Goal: Task Accomplishment & Management: Use online tool/utility

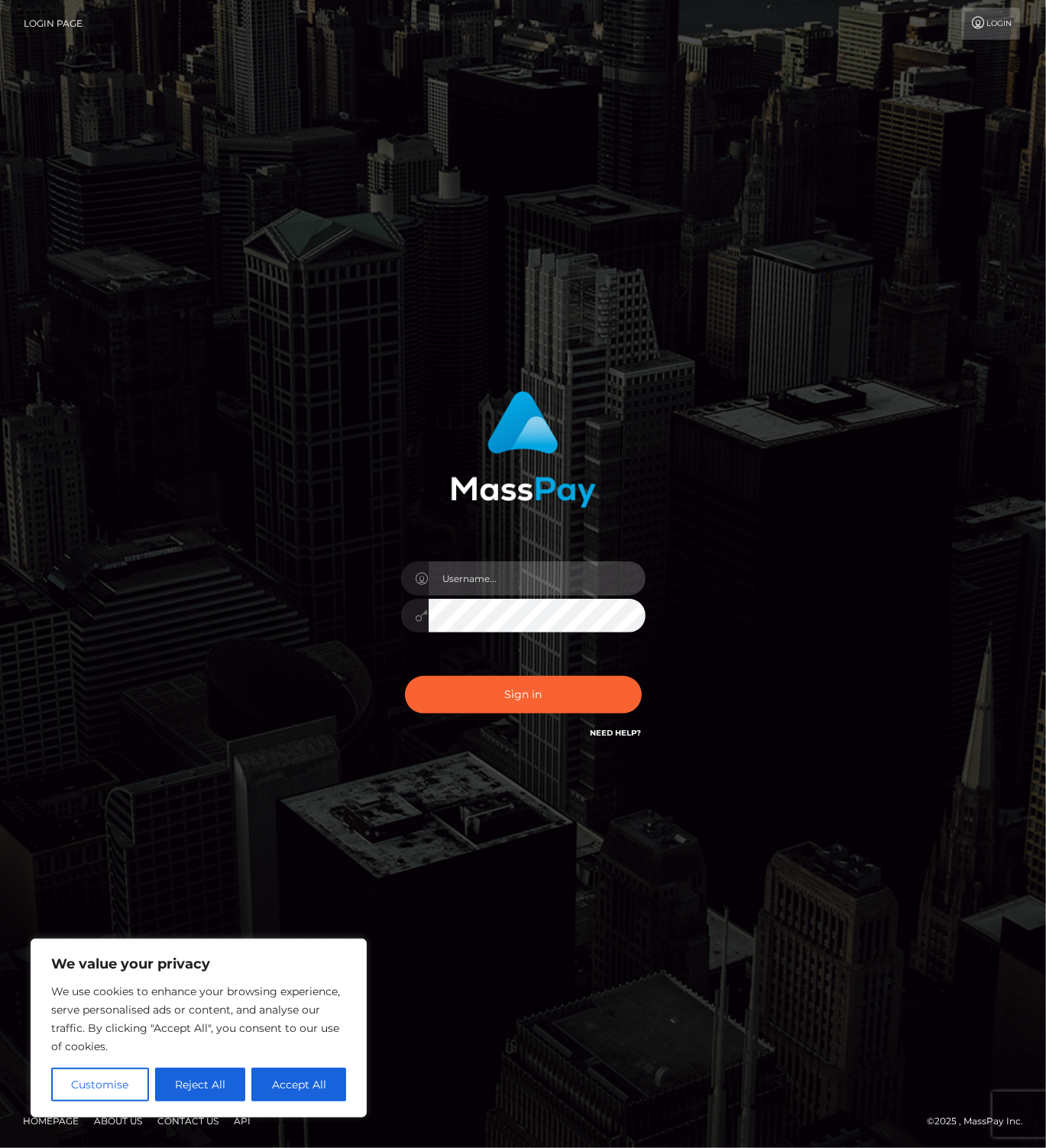
click at [563, 570] on input "text" at bounding box center [537, 579] width 217 height 35
click at [0, 1147] on com-1password-button at bounding box center [0, 1148] width 0 height 0
type input "leslie.throne"
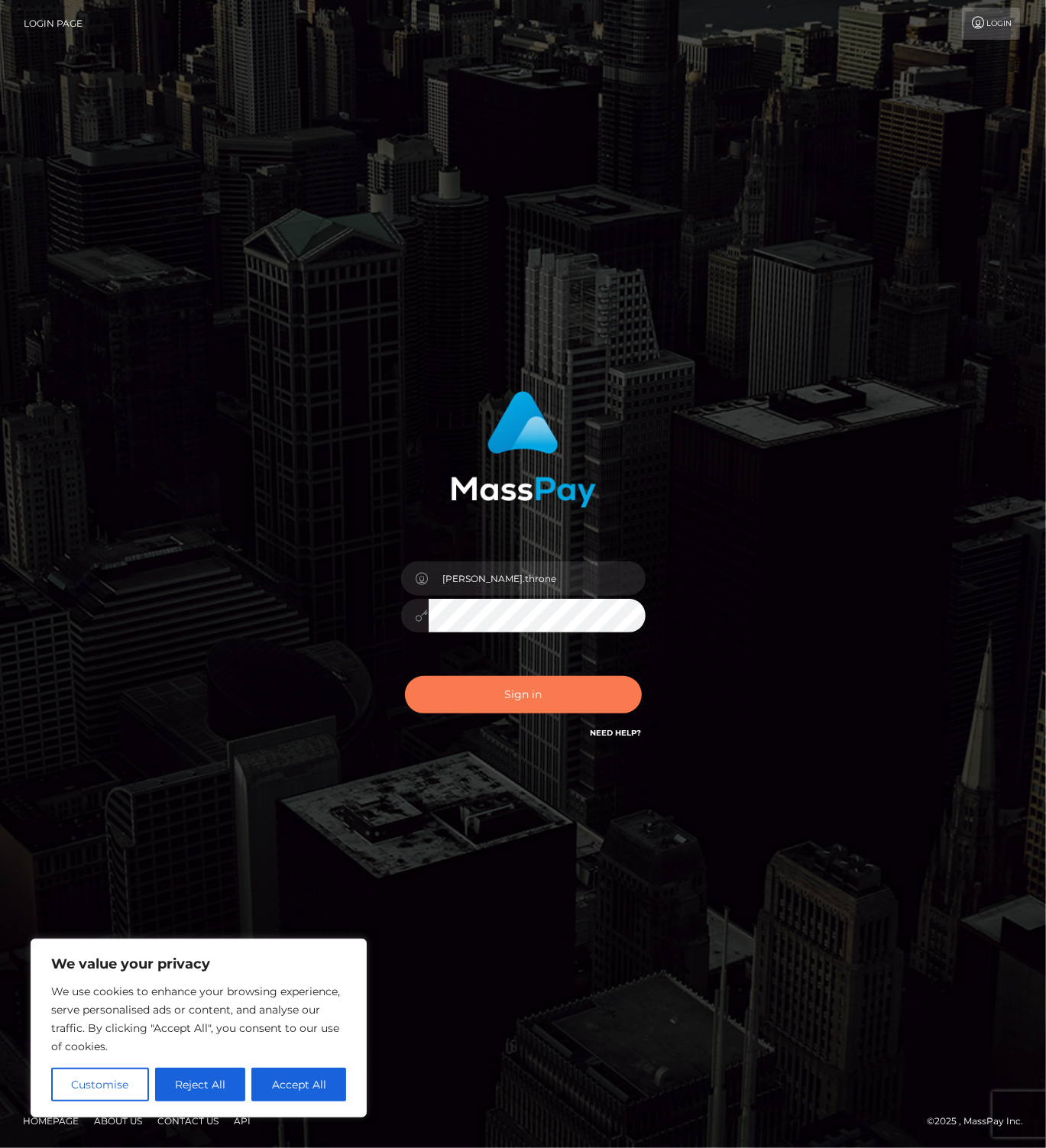
drag, startPoint x: 529, startPoint y: 698, endPoint x: 545, endPoint y: 693, distance: 16.8
click at [534, 695] on button "Sign in" at bounding box center [523, 694] width 237 height 37
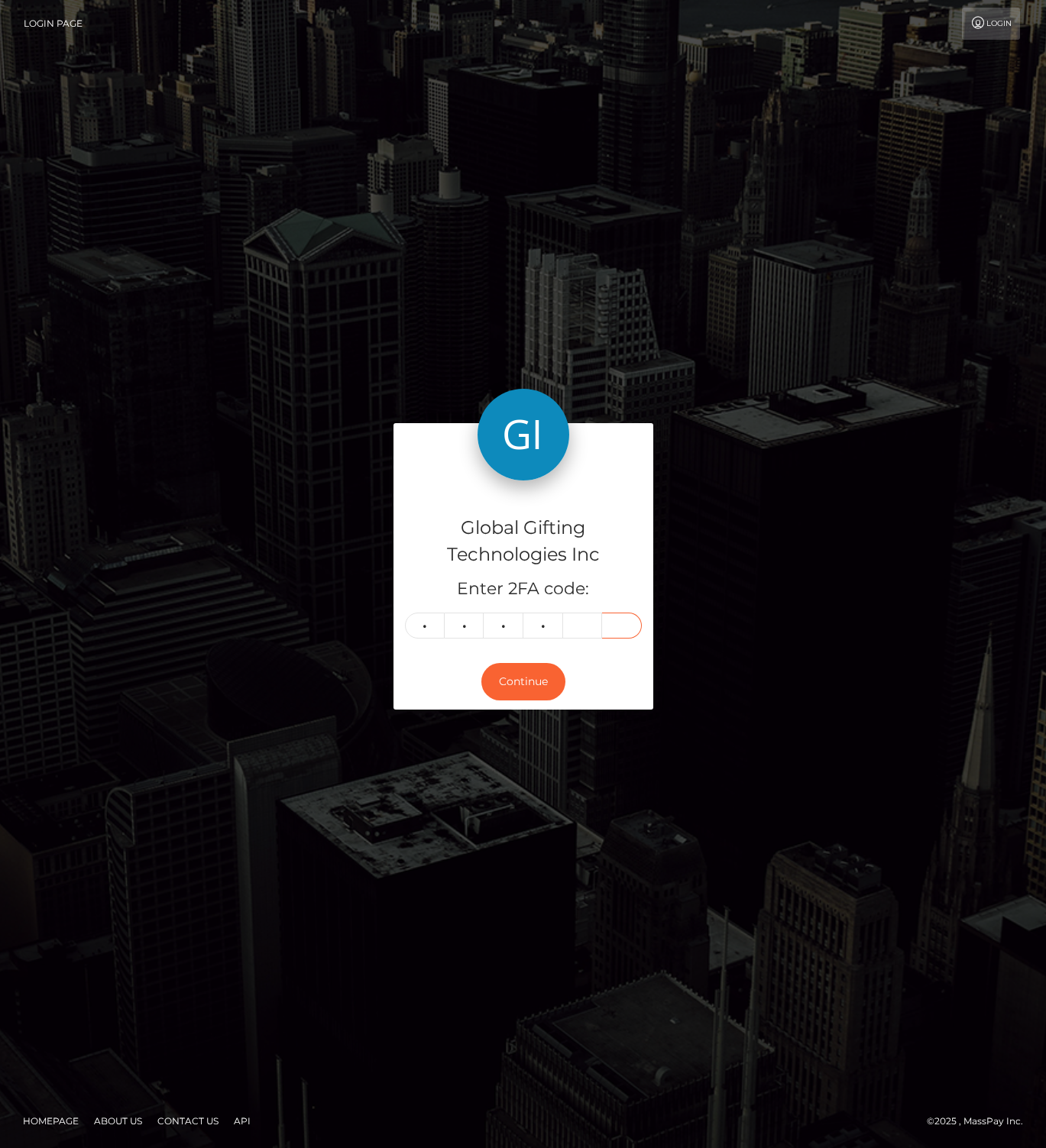
type input "5"
type input "9"
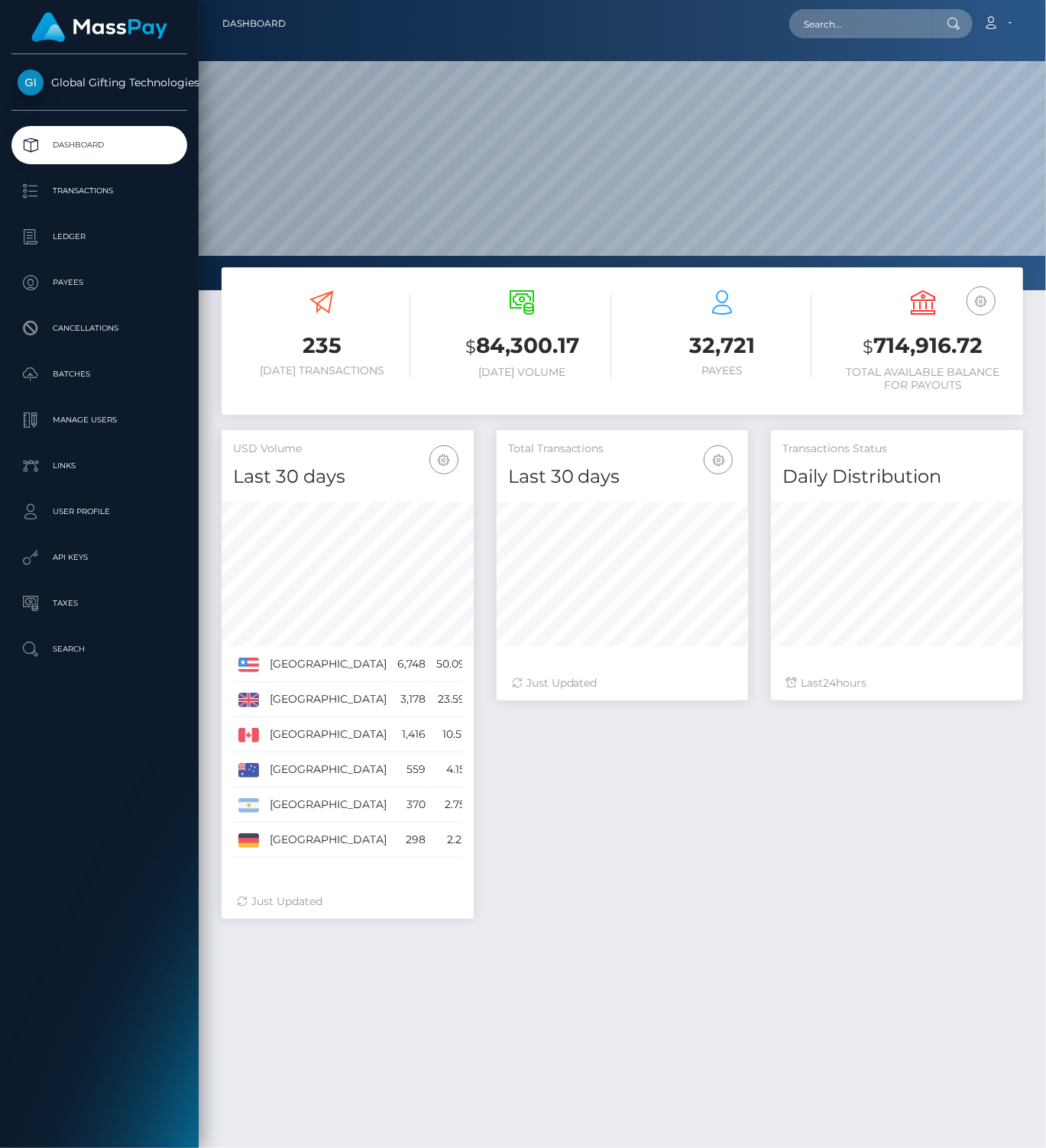
scroll to position [271, 252]
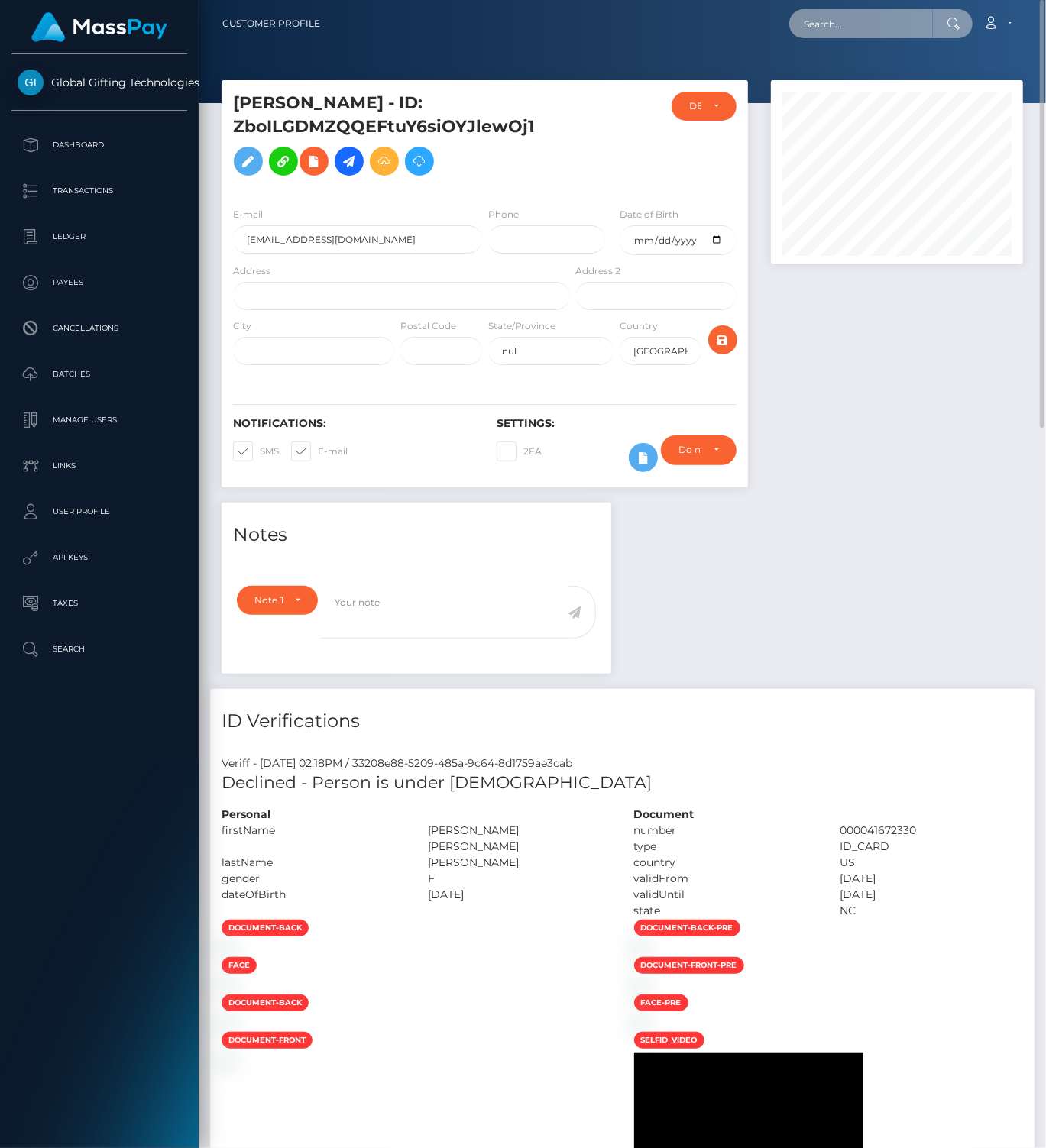
click at [834, 27] on input "text" at bounding box center [860, 23] width 143 height 29
paste input "OXAoKIhsQlgQWBUm7RBoqlftYgB2"
type input "OXAoKIhsQlgQWBUm7RBoqlftYgB2"
click at [853, 79] on link "KAROL ROBERT ŚNIEG" at bounding box center [850, 79] width 122 height 29
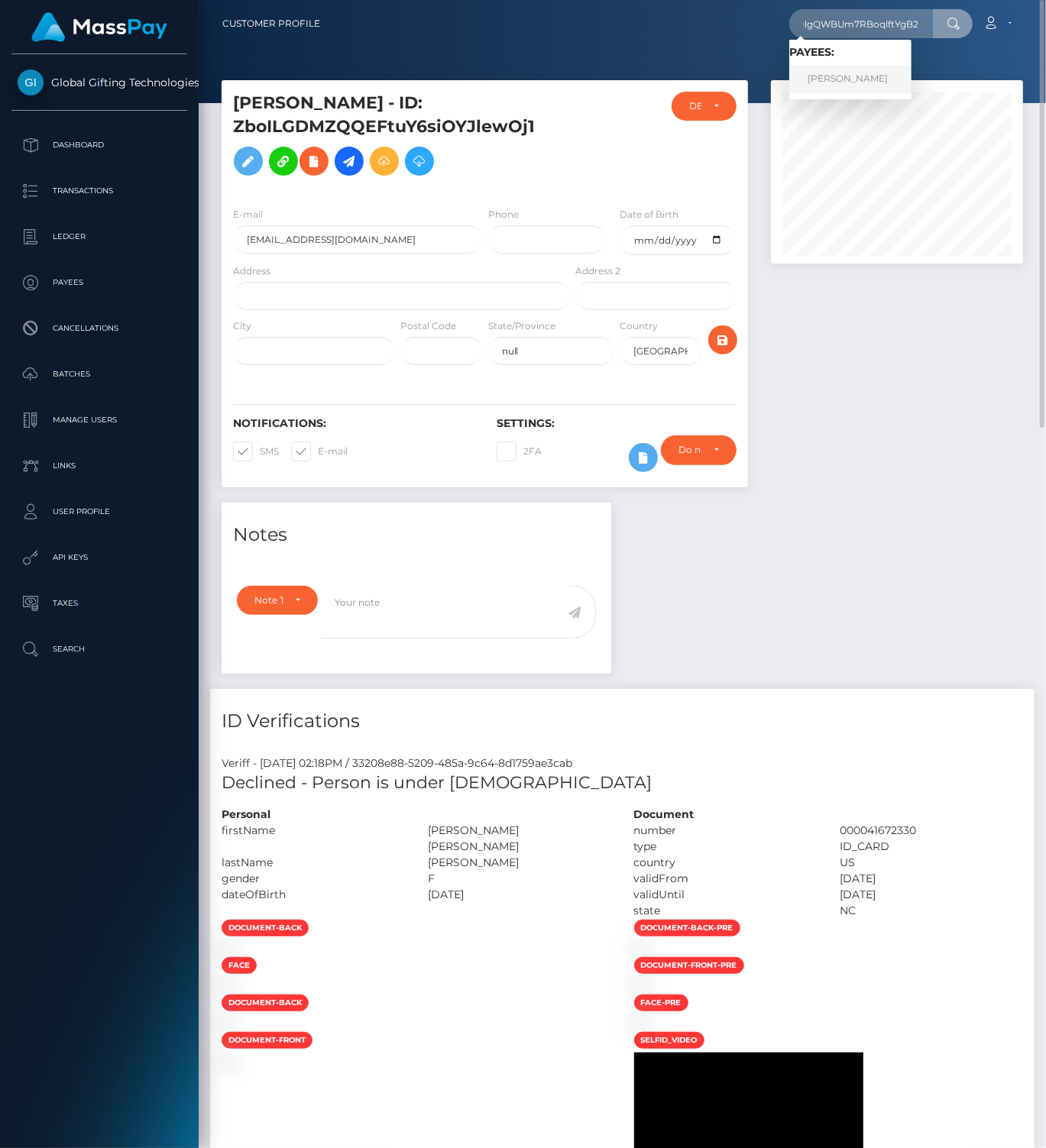
scroll to position [0, 0]
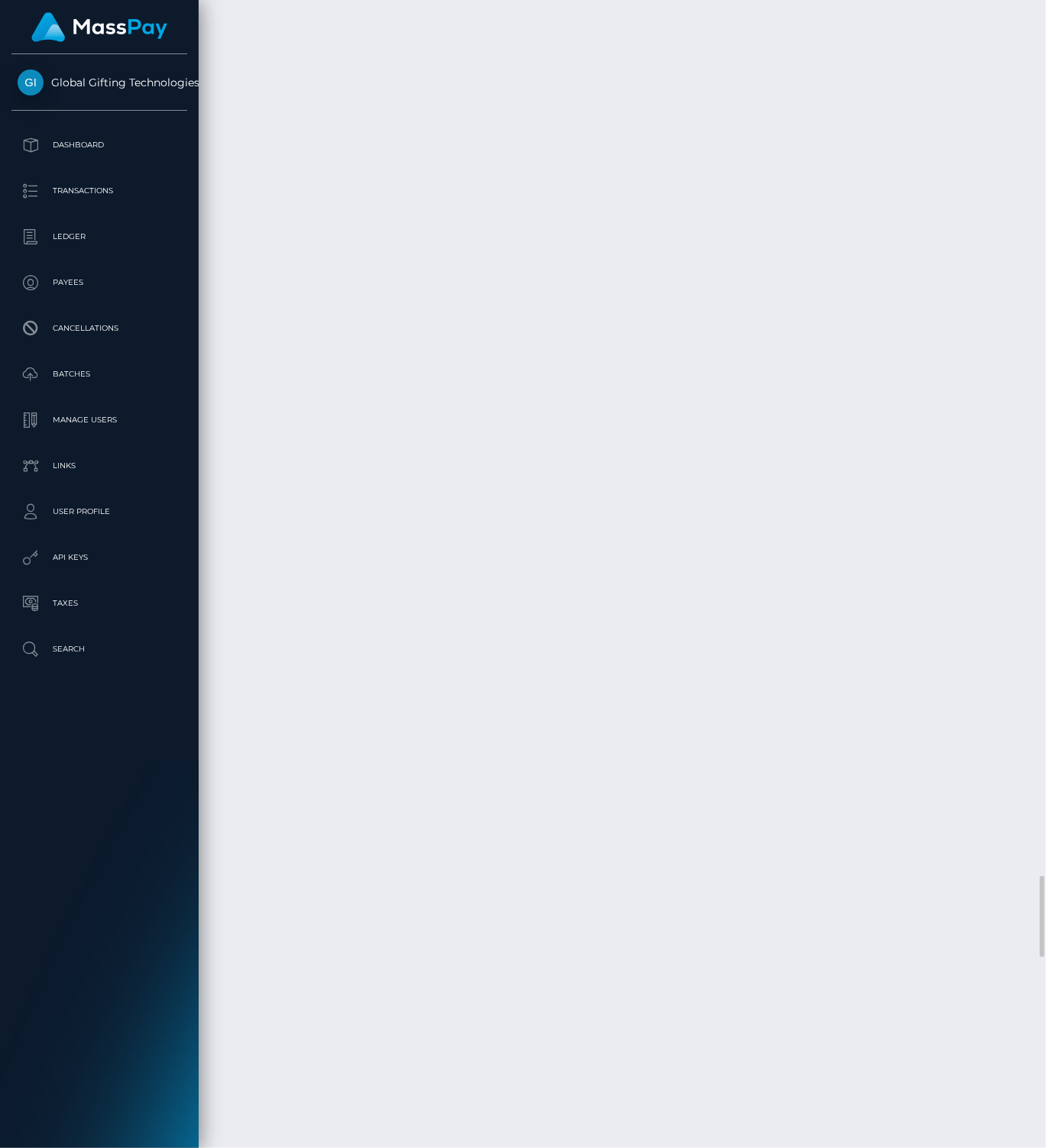
scroll to position [13841, 0]
drag, startPoint x: 429, startPoint y: 161, endPoint x: 454, endPoint y: 161, distance: 25.0
copy div "Julia"
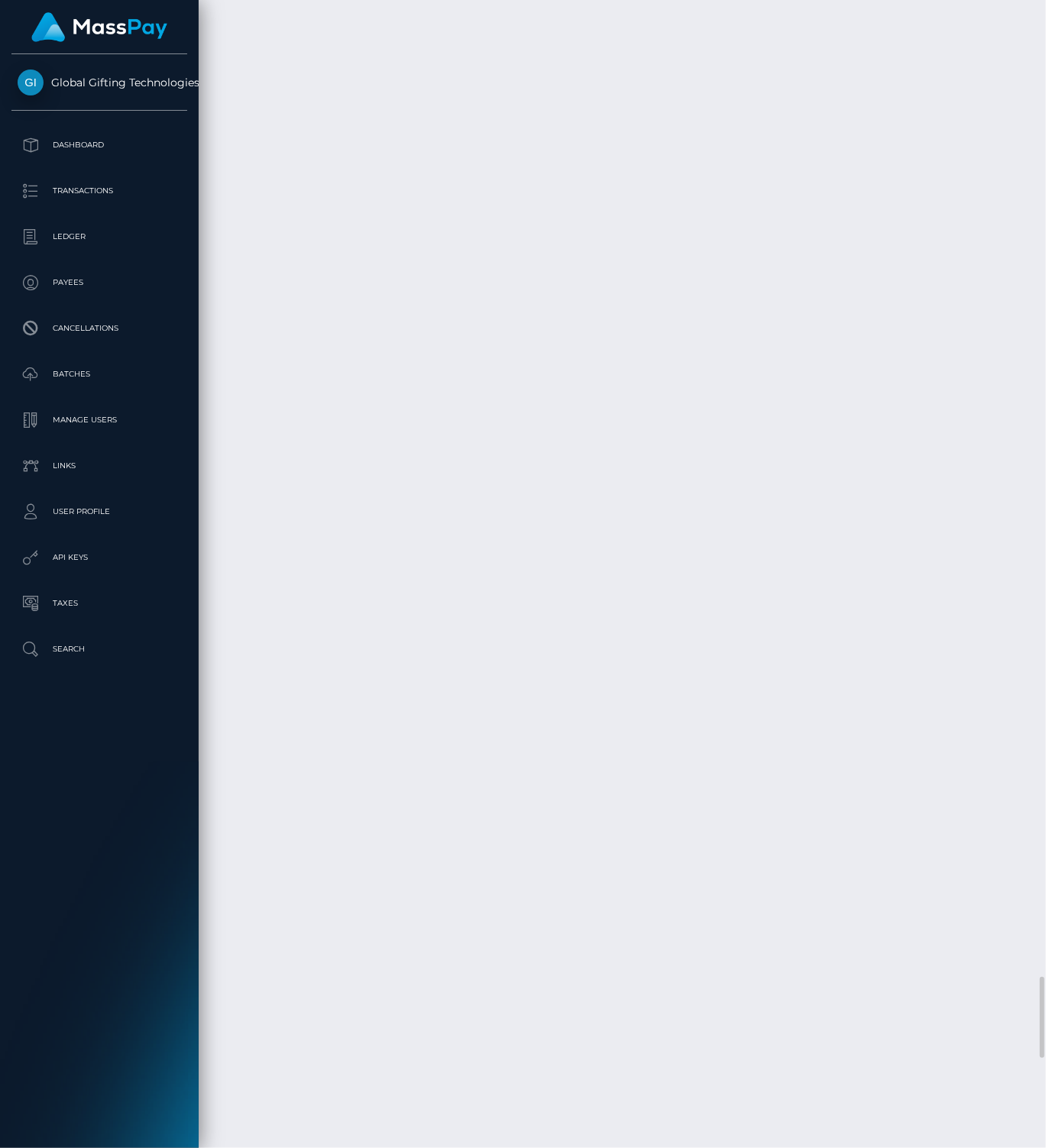
copy div "Kaszuba"
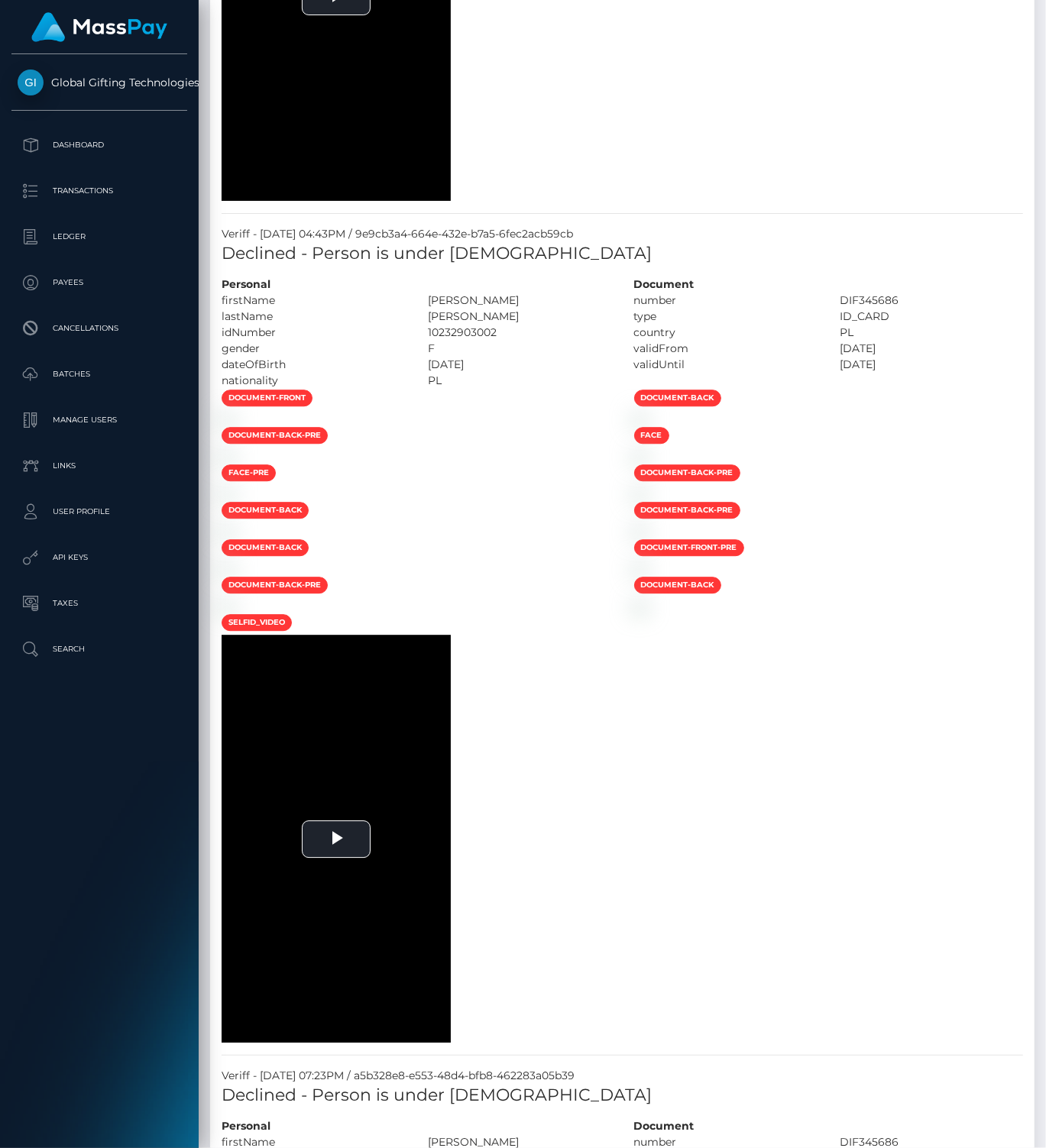
scroll to position [0, 0]
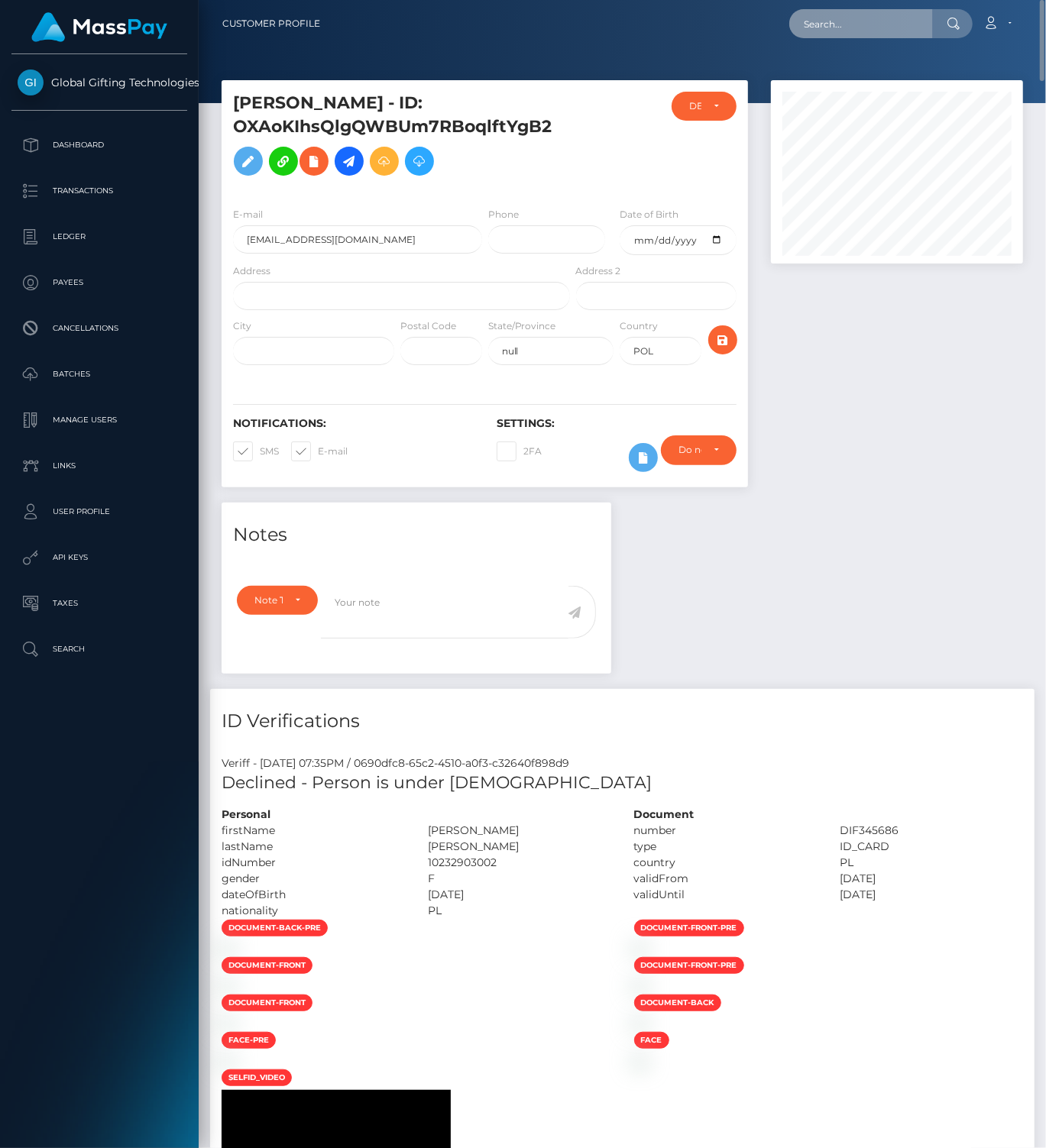
click at [832, 26] on input "text" at bounding box center [860, 23] width 143 height 29
paste input "ZJJpJdZDjshTEjjytkY3MO6pxQ22"
type input "ZJJpJdZDjshTEjjytkY3MO6pxQ22"
click at [828, 82] on link "Javon Quarterman" at bounding box center [850, 79] width 122 height 29
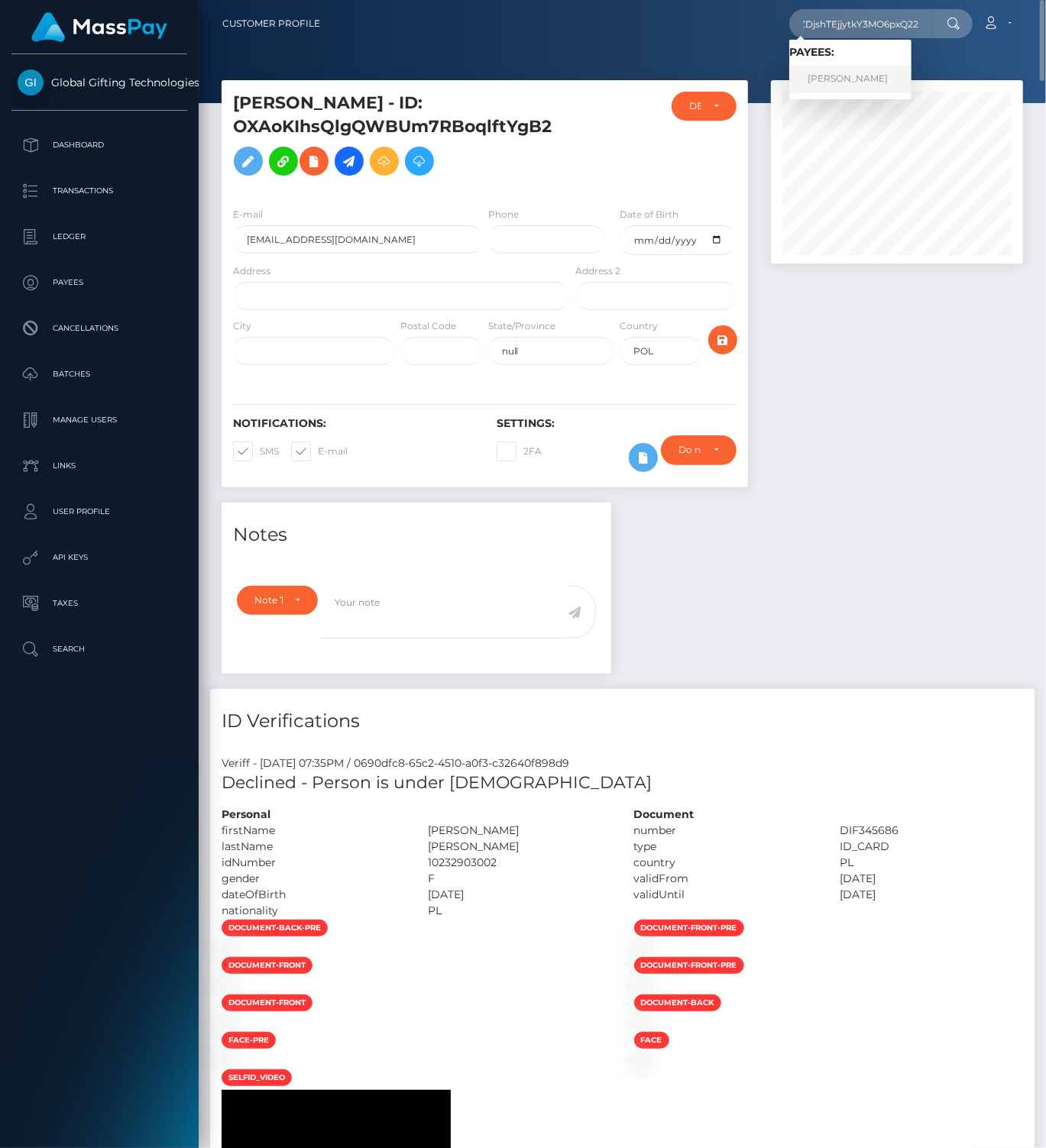
scroll to position [0, 0]
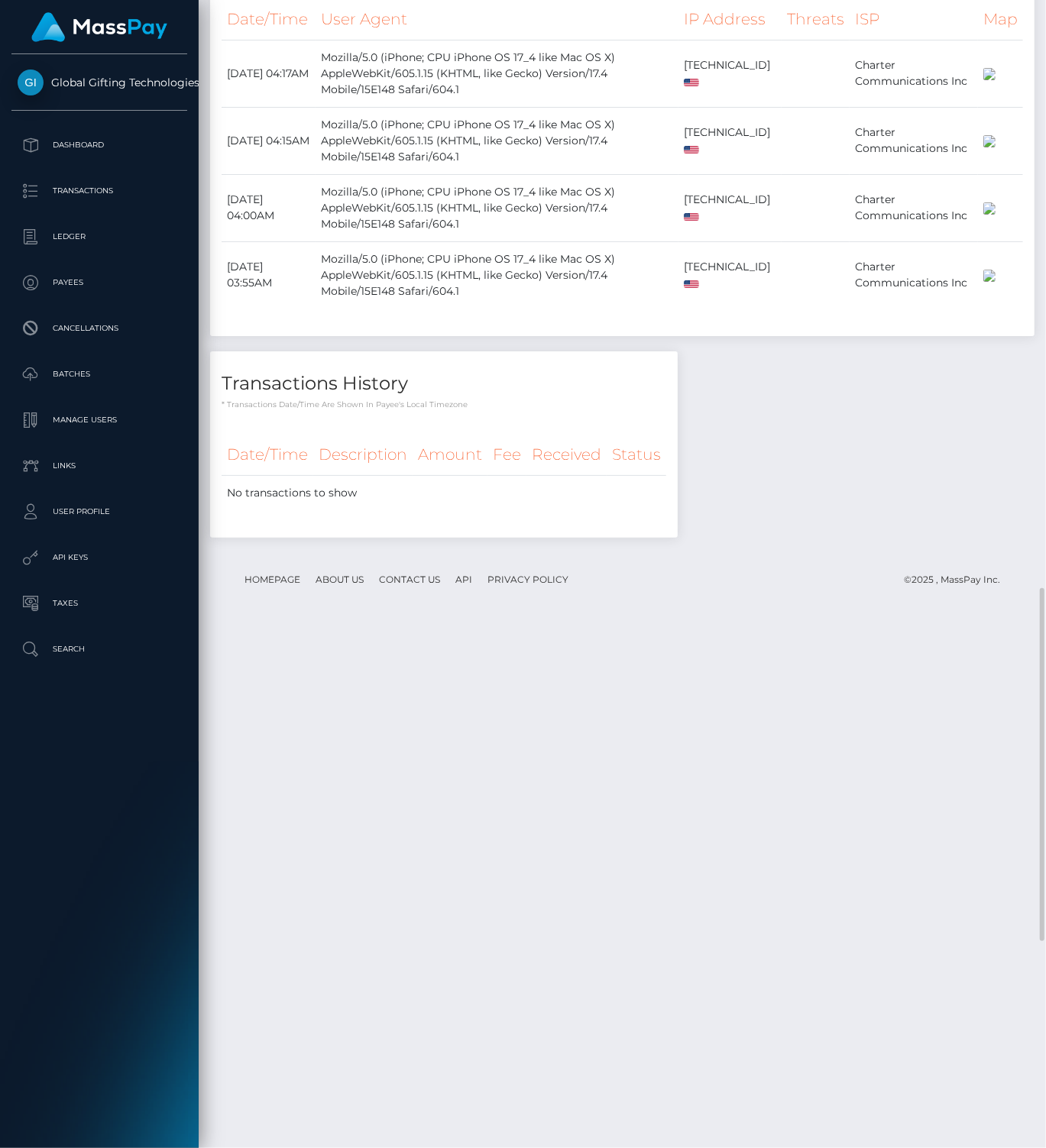
scroll to position [2386, 0]
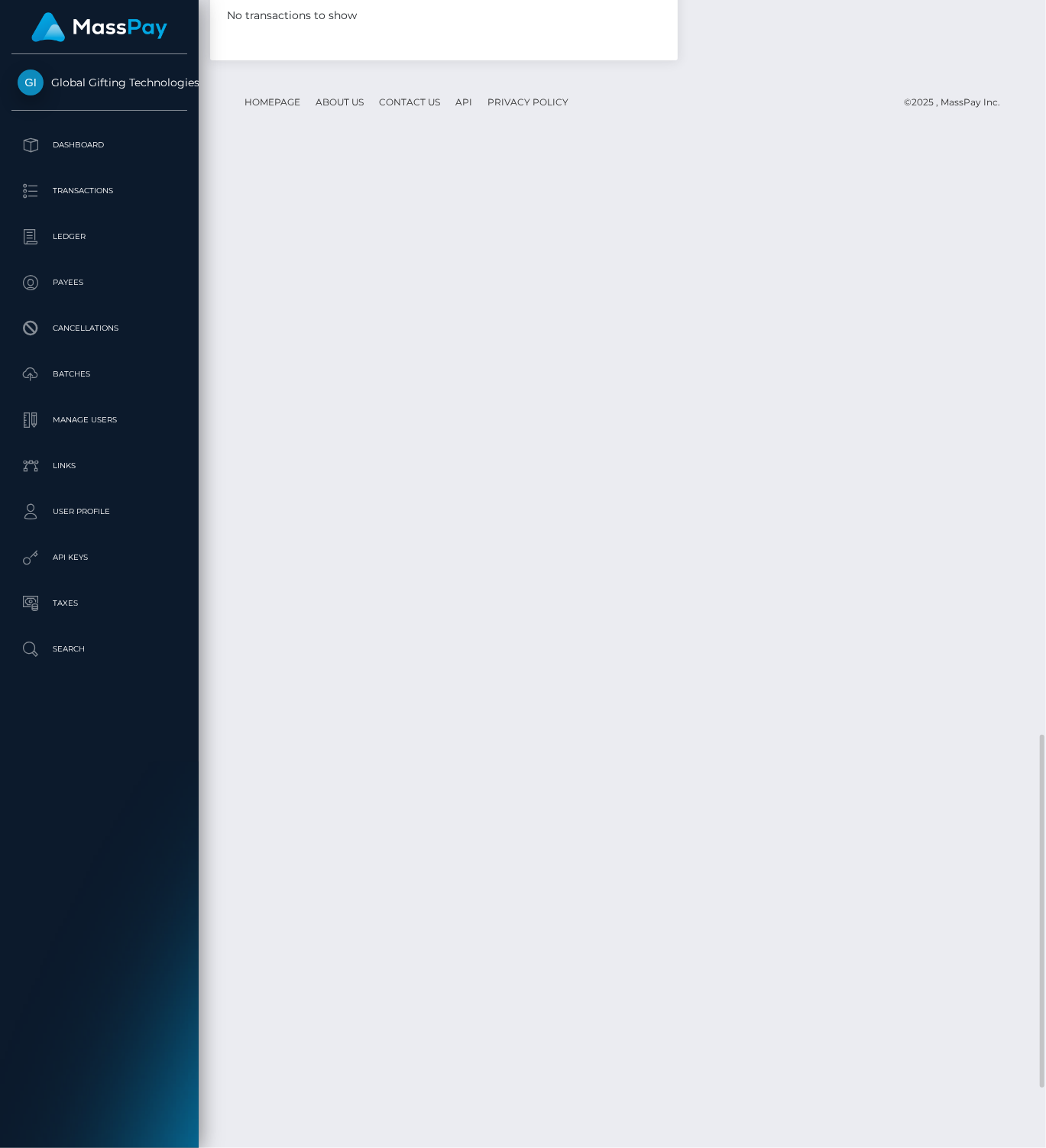
drag, startPoint x: 728, startPoint y: 562, endPoint x: 717, endPoint y: 564, distance: 11.2
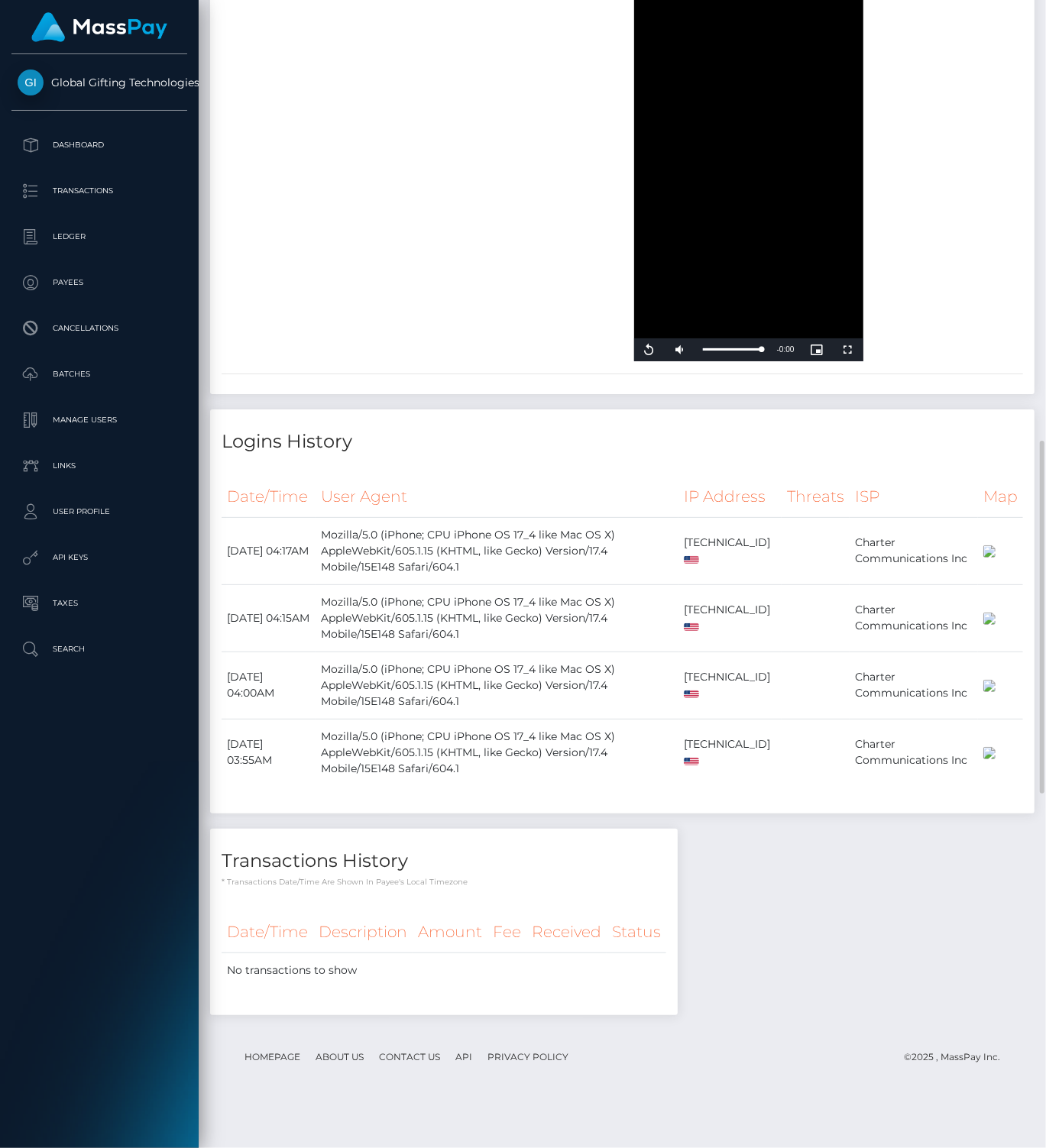
scroll to position [477, 0]
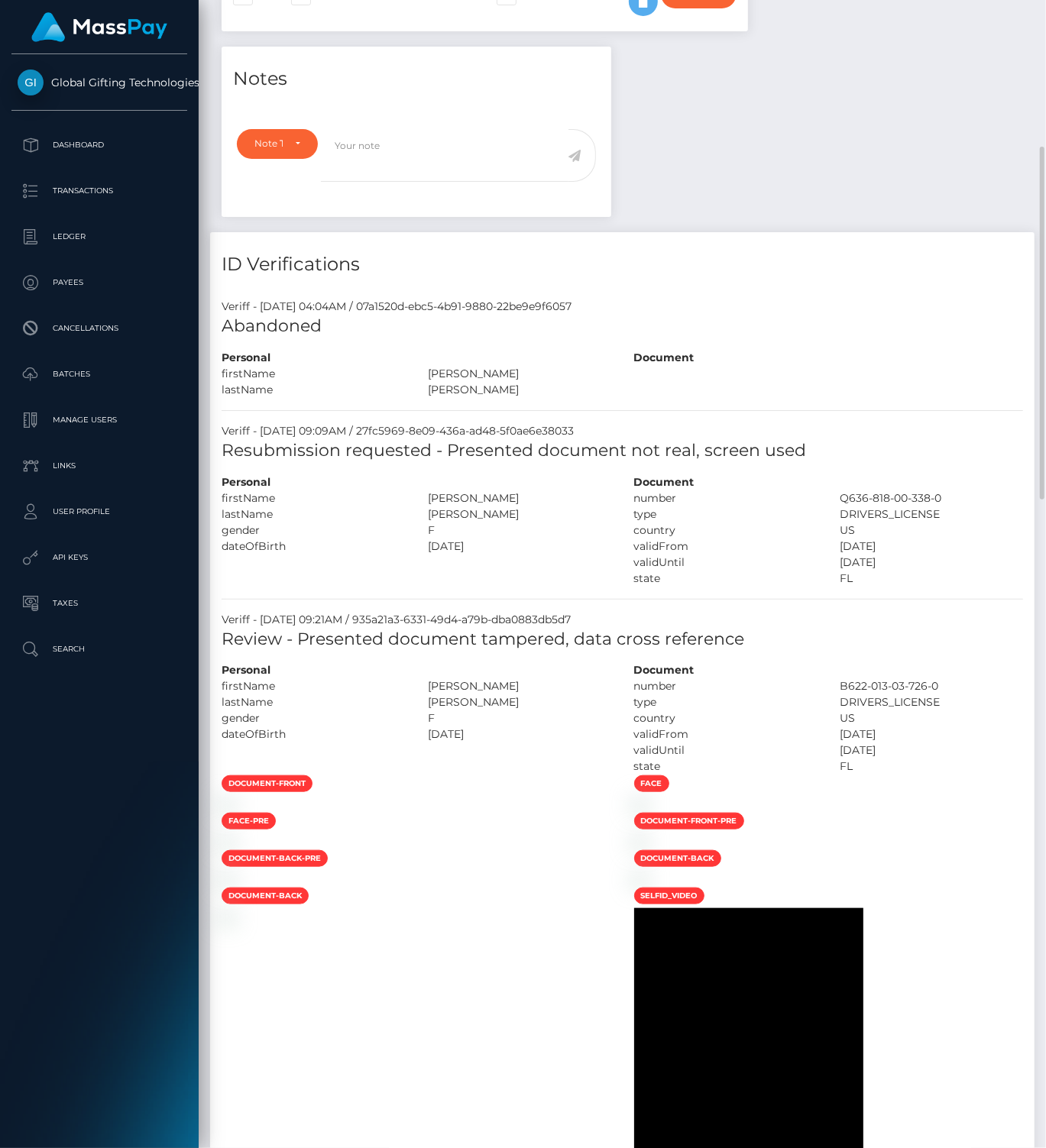
drag, startPoint x: 427, startPoint y: 680, endPoint x: 445, endPoint y: 685, distance: 18.7
click at [440, 683] on div "ANGELIZ MARIE" at bounding box center [520, 686] width 207 height 16
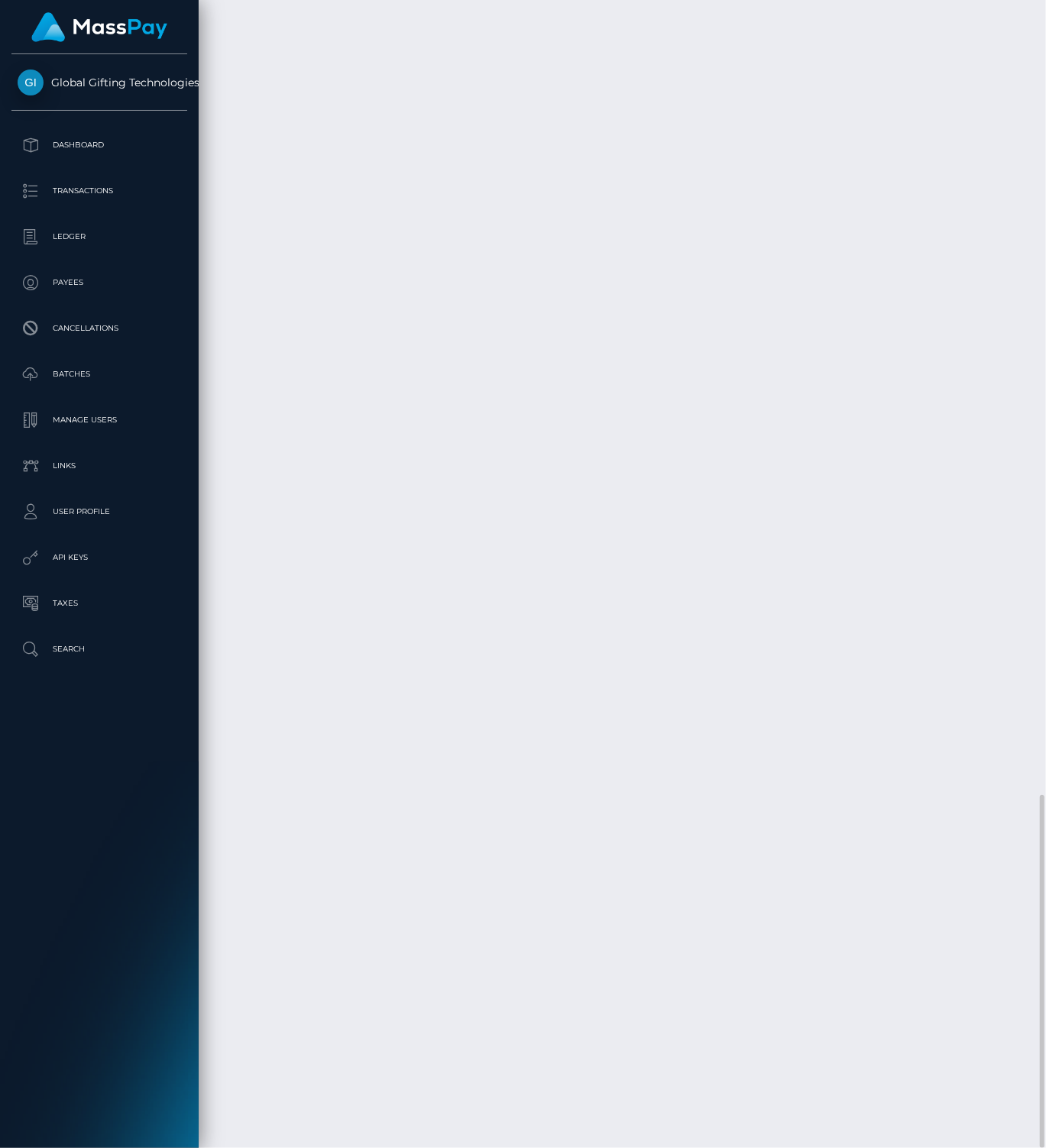
scroll to position [194, 0]
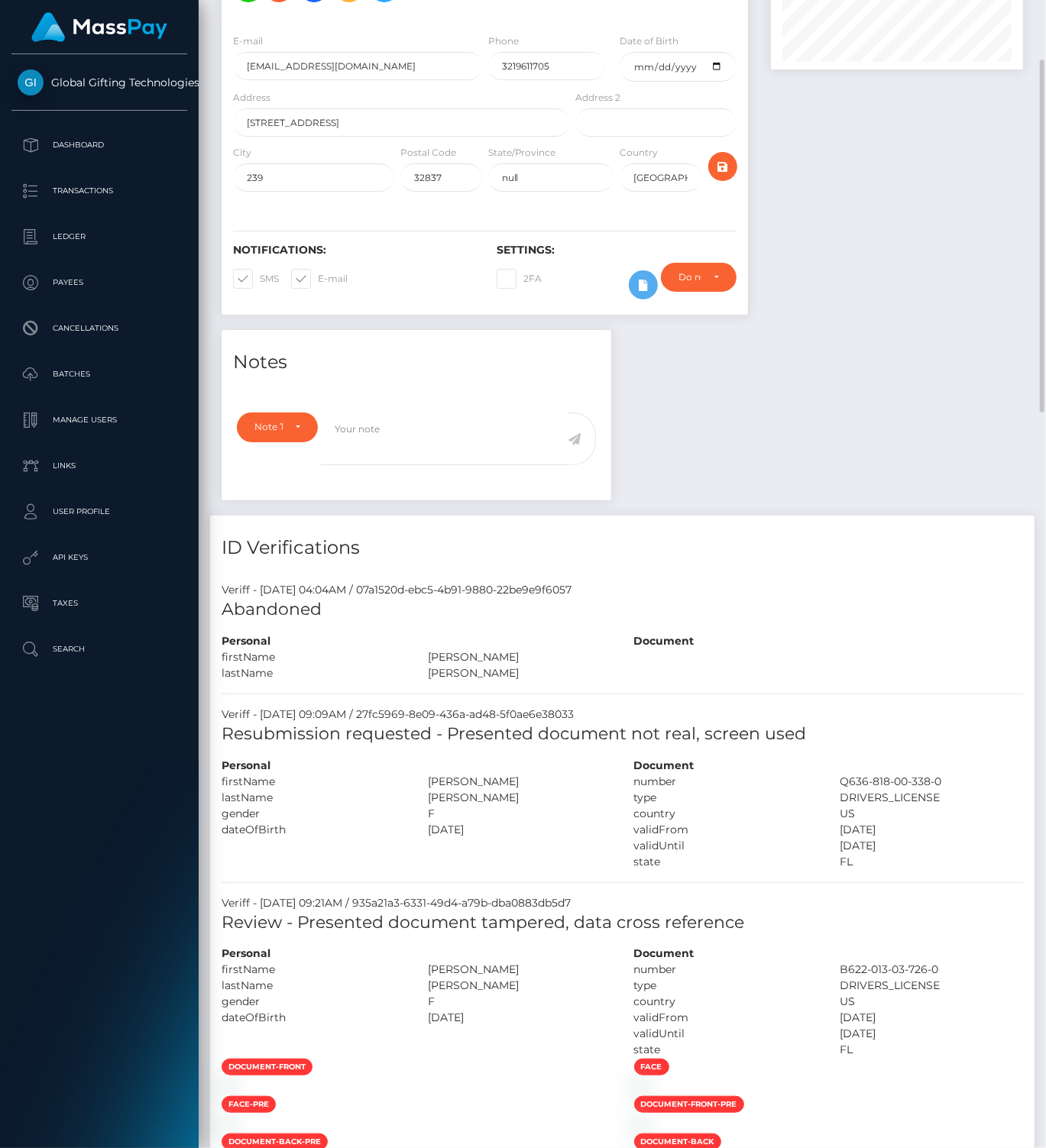
drag, startPoint x: 427, startPoint y: 778, endPoint x: 521, endPoint y: 778, distance: 94.0
click at [521, 778] on div "ANGELIZ MARIE" at bounding box center [520, 782] width 207 height 16
copy div "ANGELIZ MARIE"
click at [460, 794] on div "BORGES" at bounding box center [520, 797] width 207 height 16
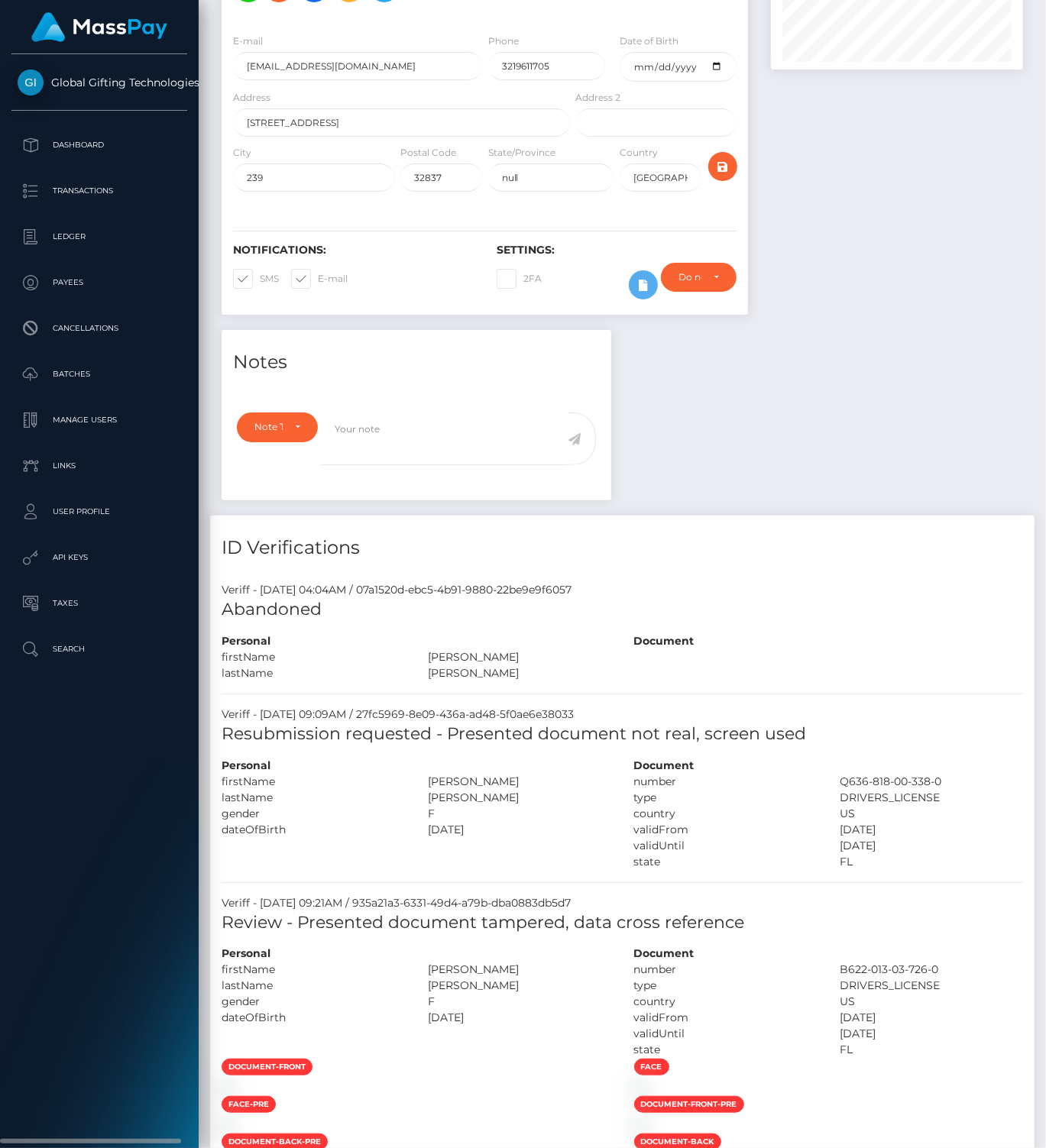
copy div "BORGES"
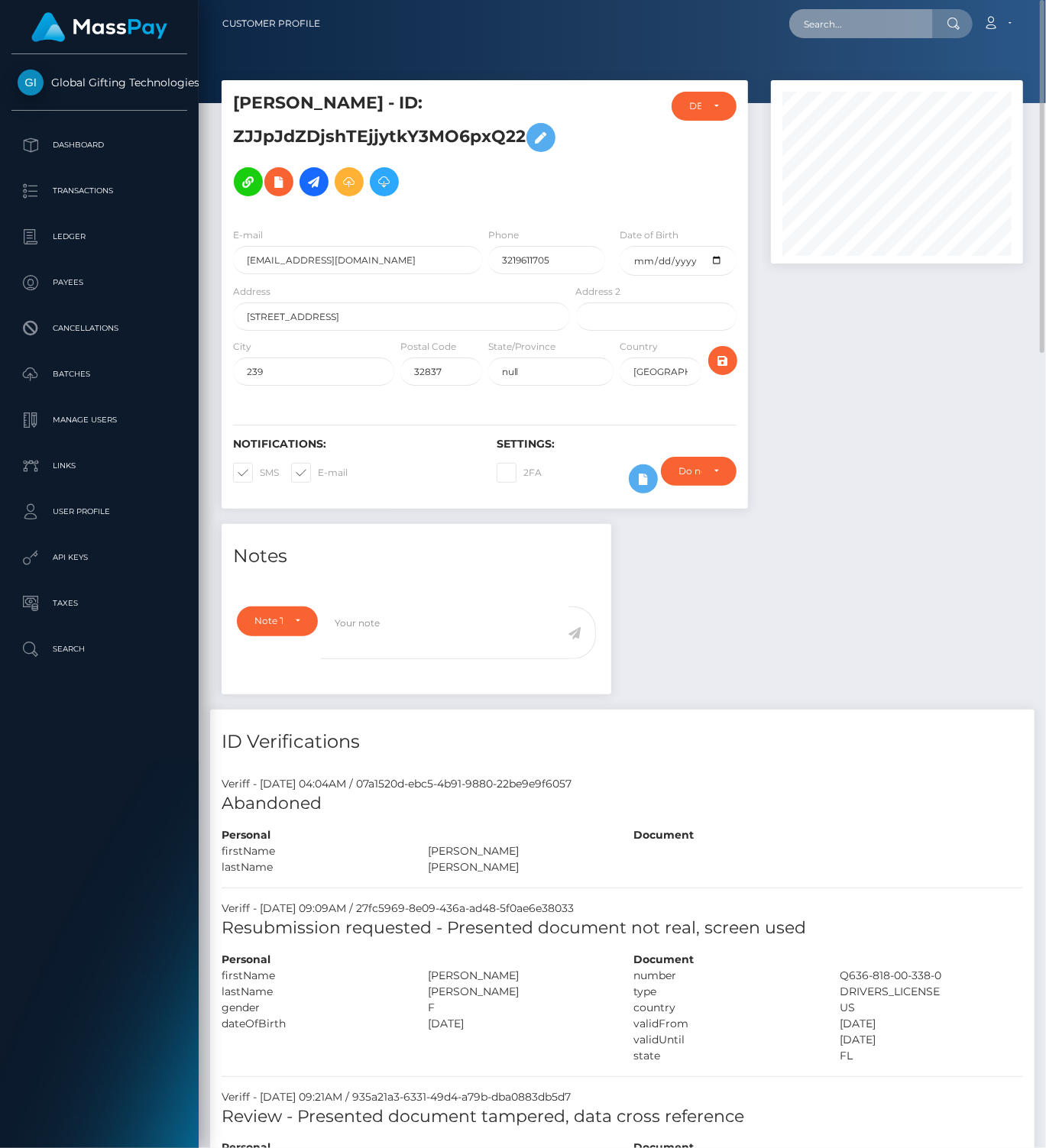
click at [829, 22] on input "text" at bounding box center [860, 23] width 143 height 29
paste input "0luNGTtjXGN0M0oEusdT496xSn33"
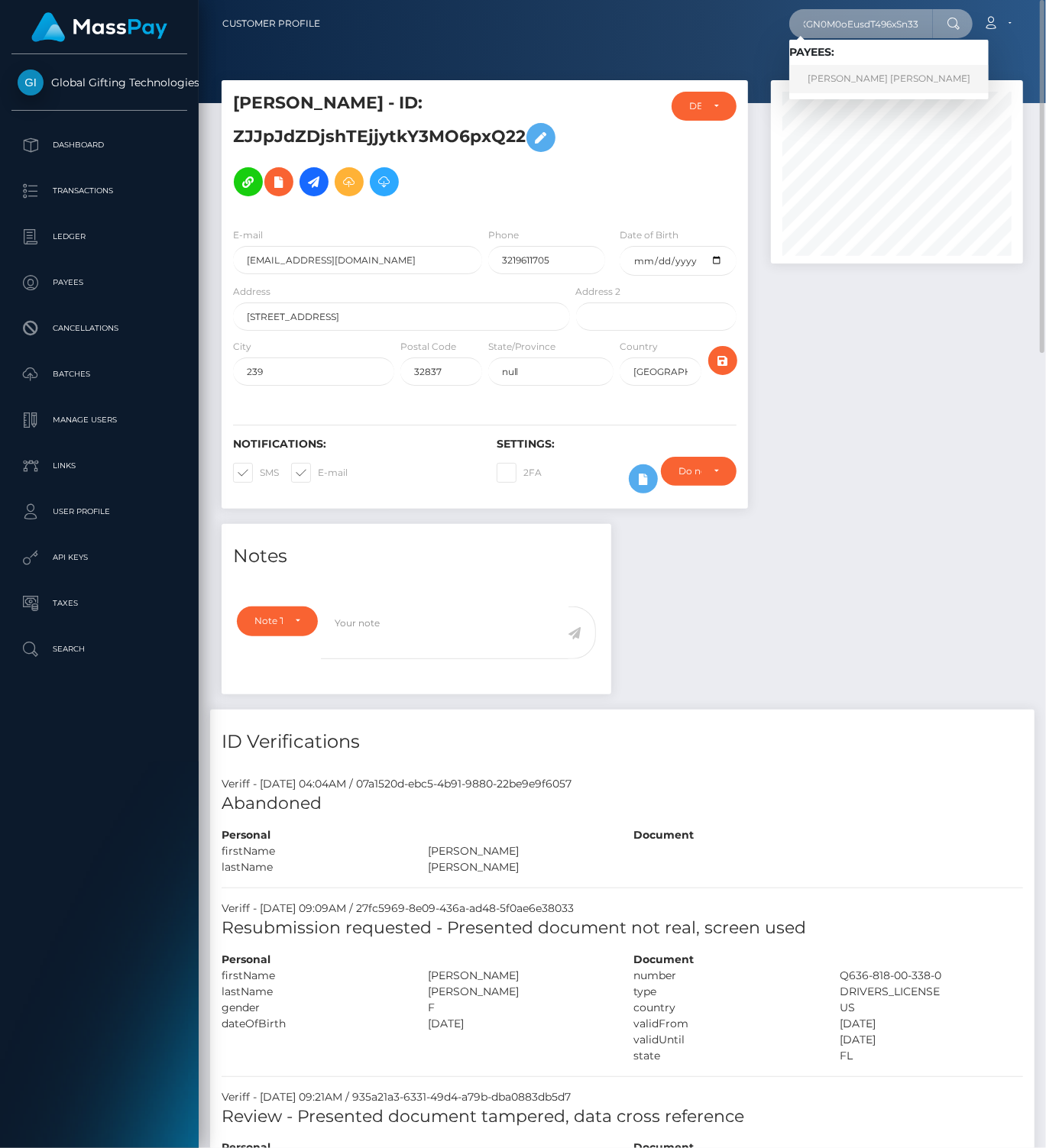
type input "0luNGTtjXGN0M0oEusdT496xSn33"
click at [857, 83] on link "VALERI DIMITROV STOYANOV" at bounding box center [889, 79] width 200 height 29
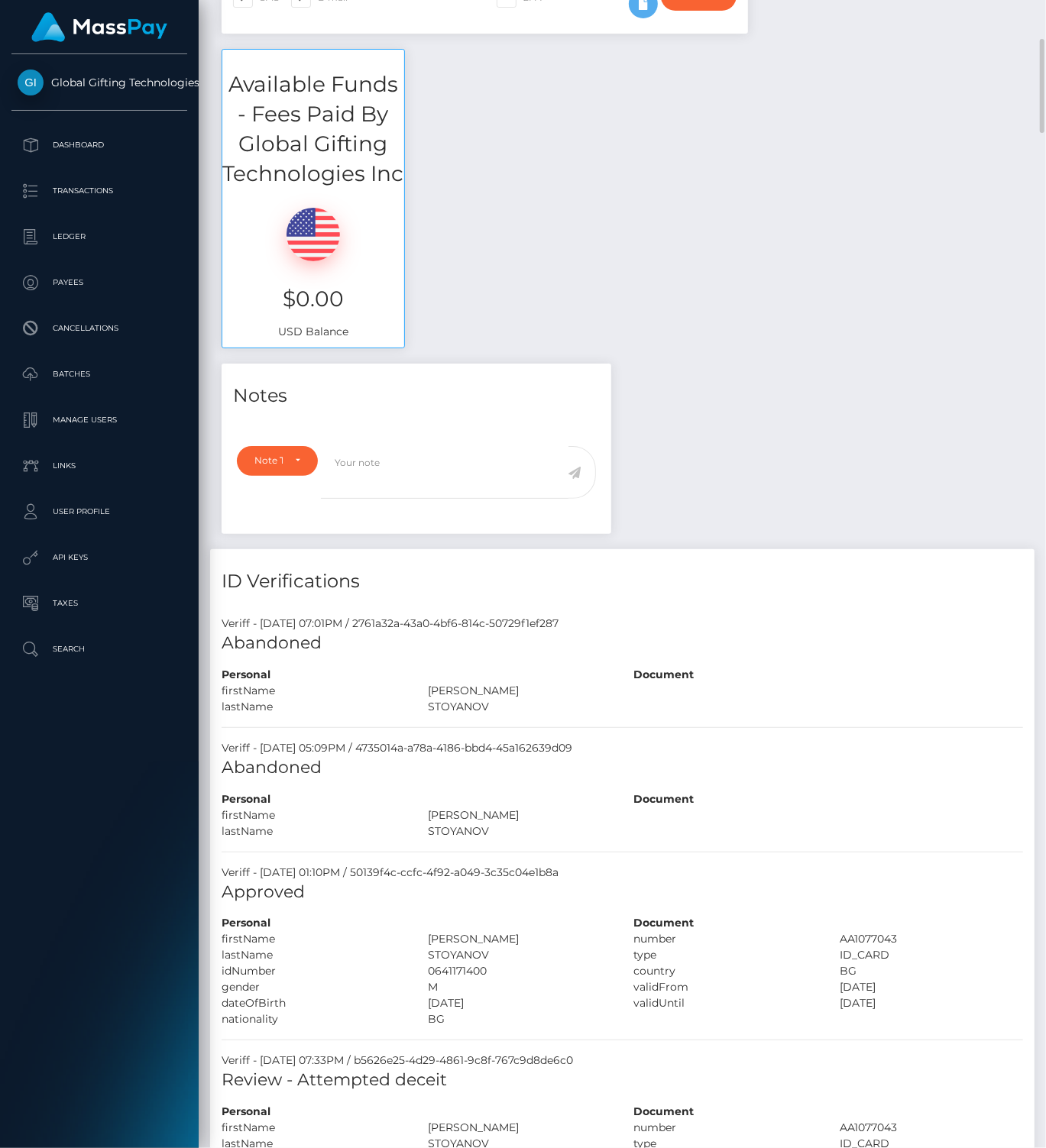
scroll to position [954, 0]
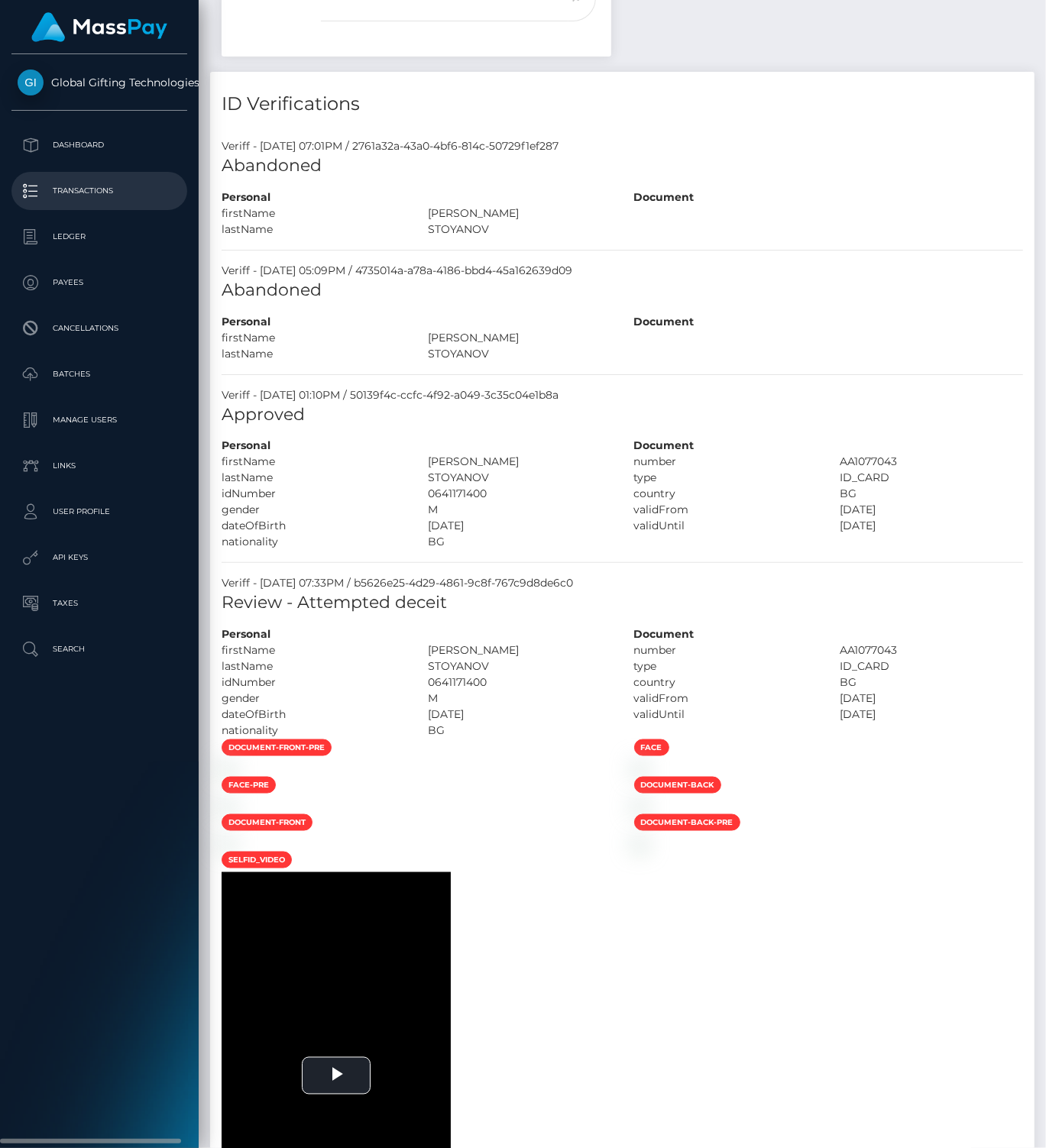
click at [82, 191] on p "Transactions" at bounding box center [99, 191] width 163 height 23
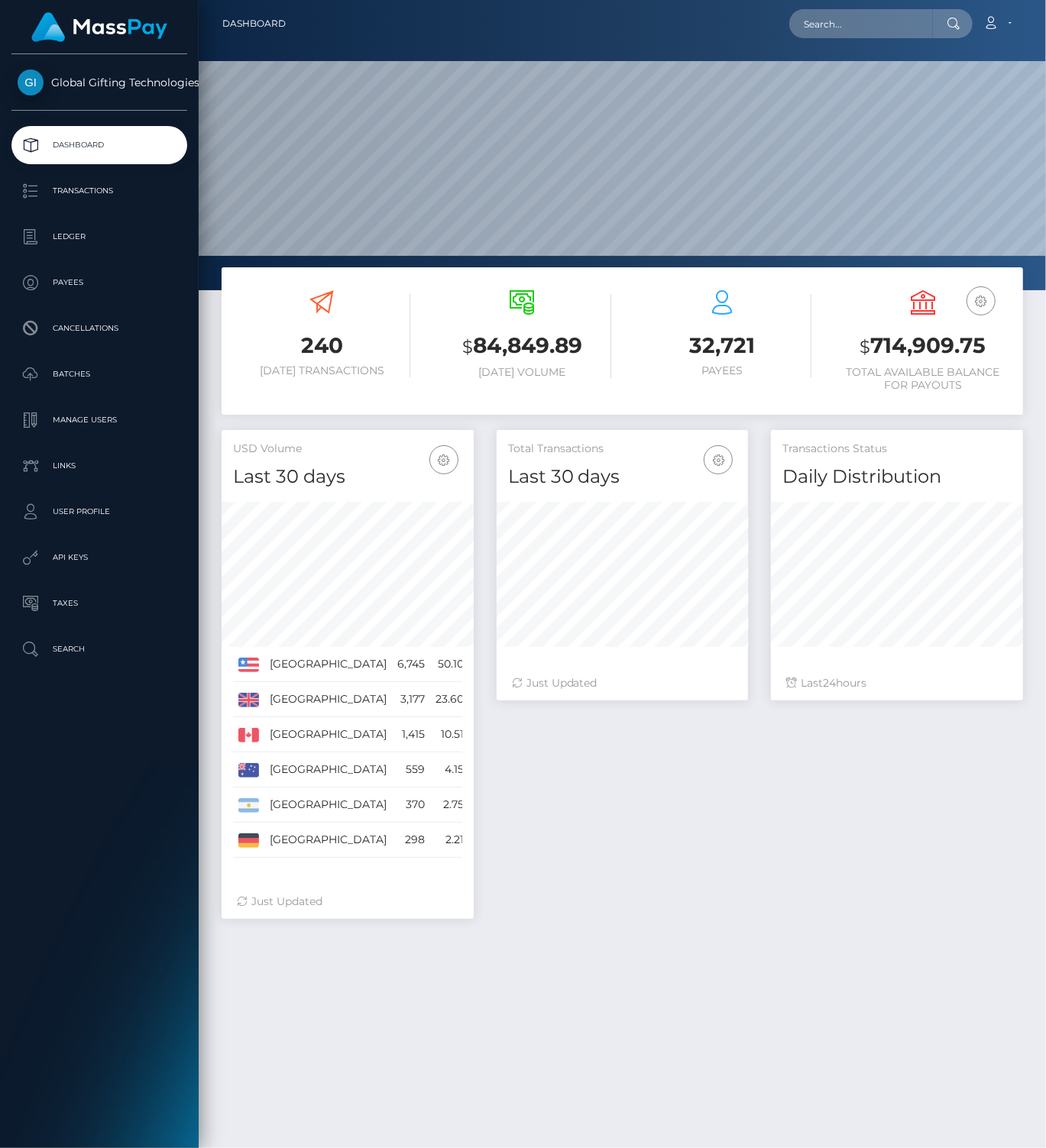
scroll to position [271, 252]
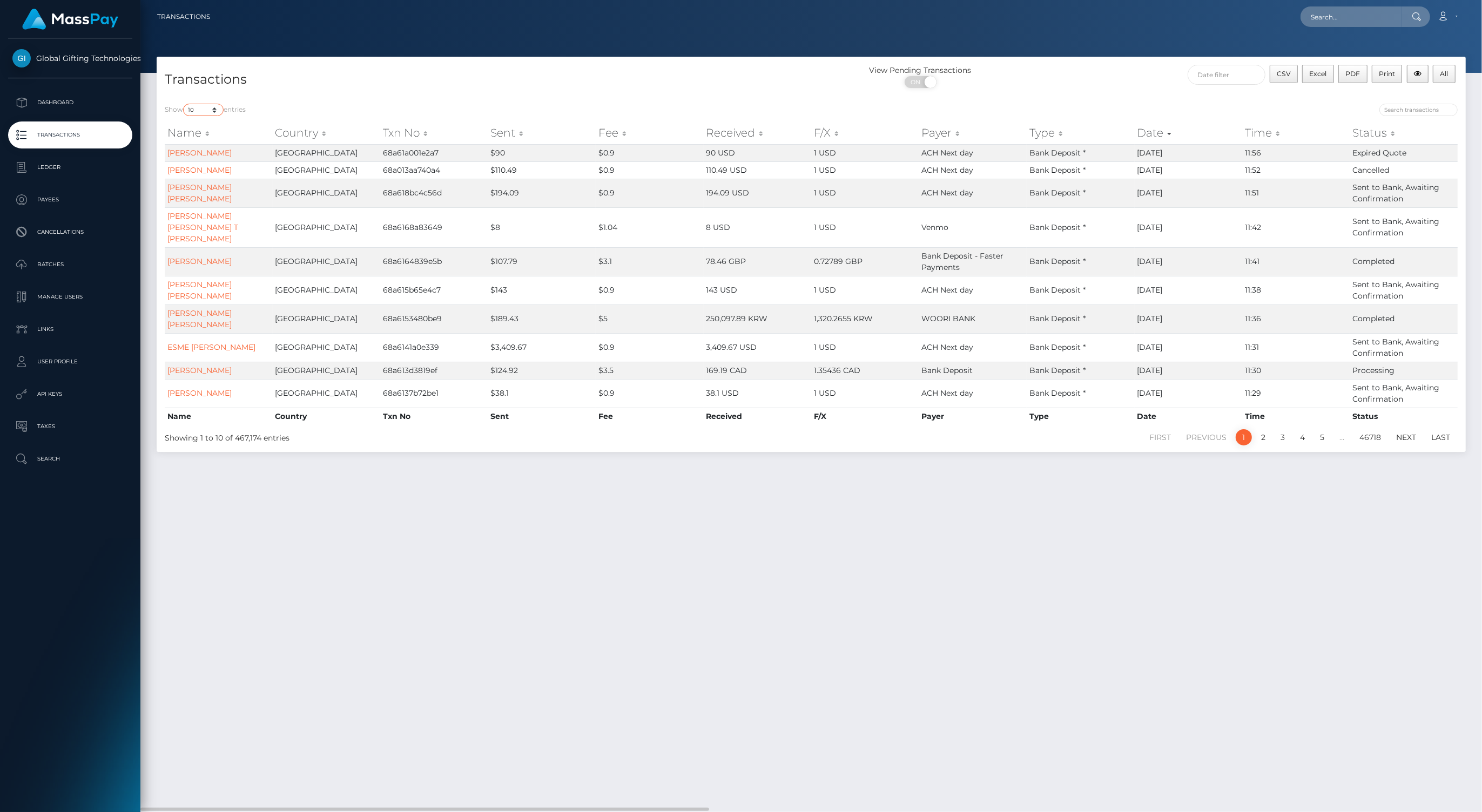
click at [207, 110] on select "10 25 50 100 250 500 1,000 3,500" at bounding box center [203, 110] width 41 height 12
select select "3500"
click at [184, 104] on select "10 25 50 100 250 500 1,000 3,500" at bounding box center [203, 110] width 41 height 12
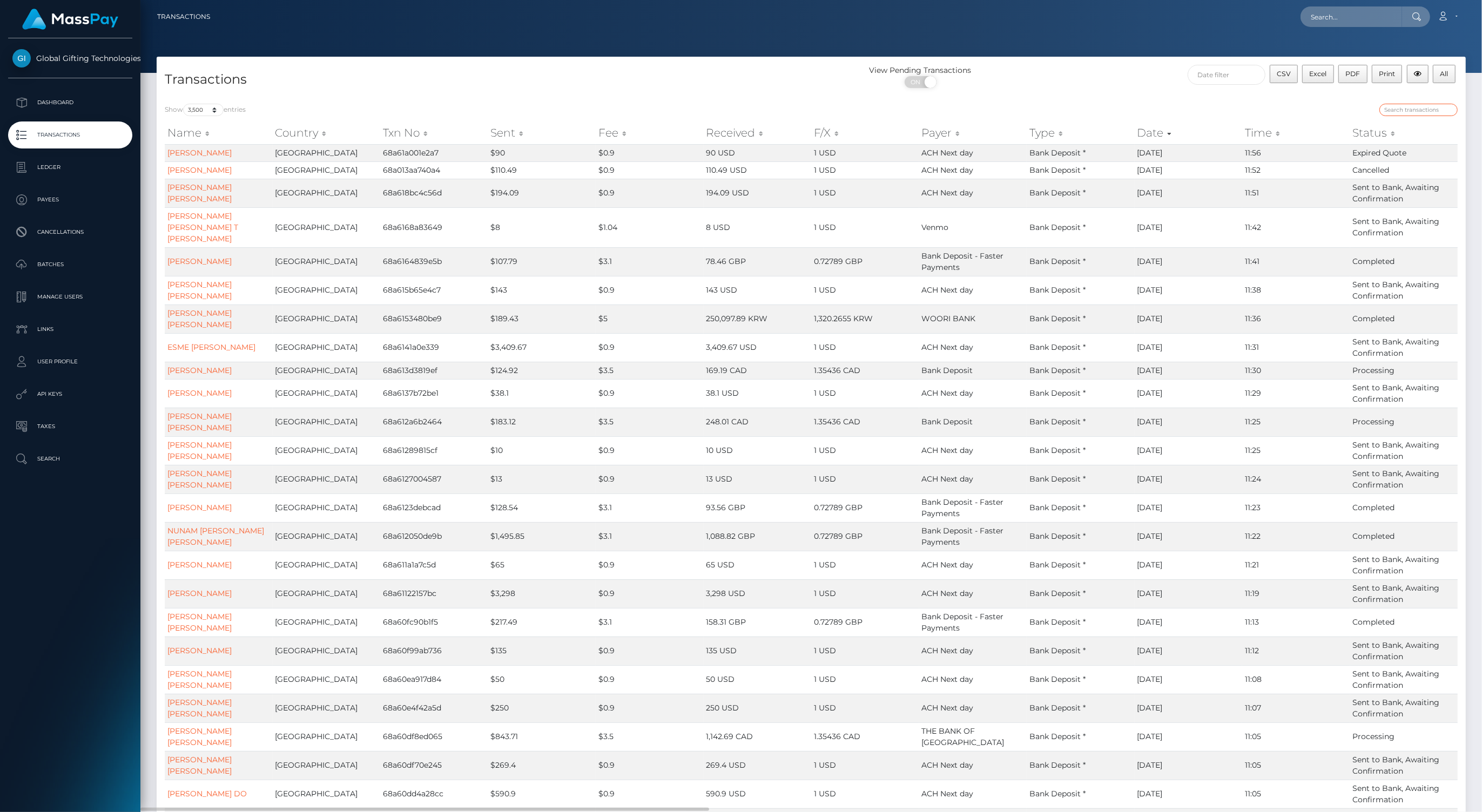
click at [739, 109] on input "search" at bounding box center [1419, 110] width 79 height 12
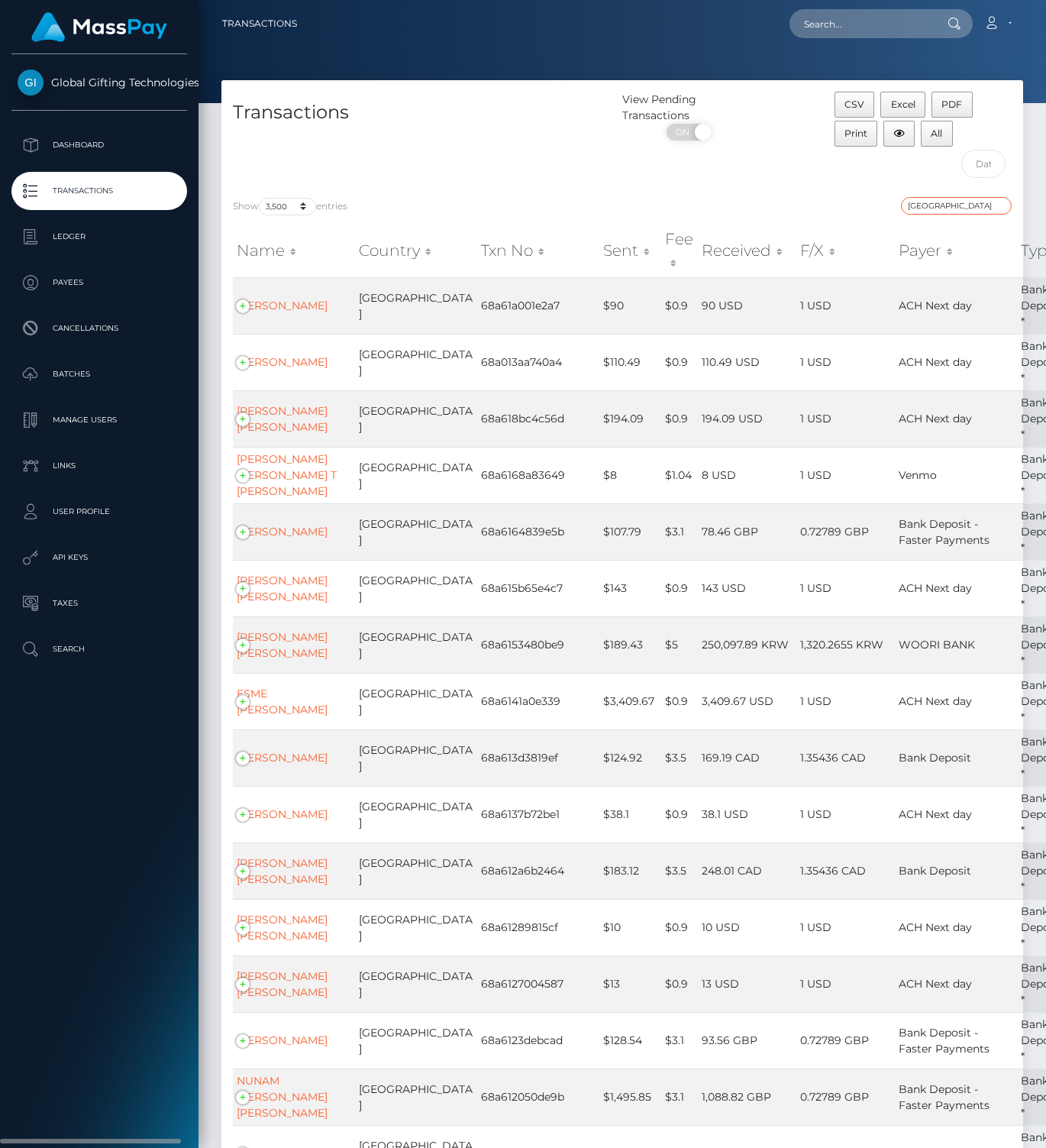
type input "canada"
click at [1000, 200] on input "canada" at bounding box center [956, 206] width 111 height 17
click at [494, 168] on div "Transactions" at bounding box center [422, 139] width 401 height 94
click at [64, 237] on p "Ledger" at bounding box center [99, 237] width 163 height 23
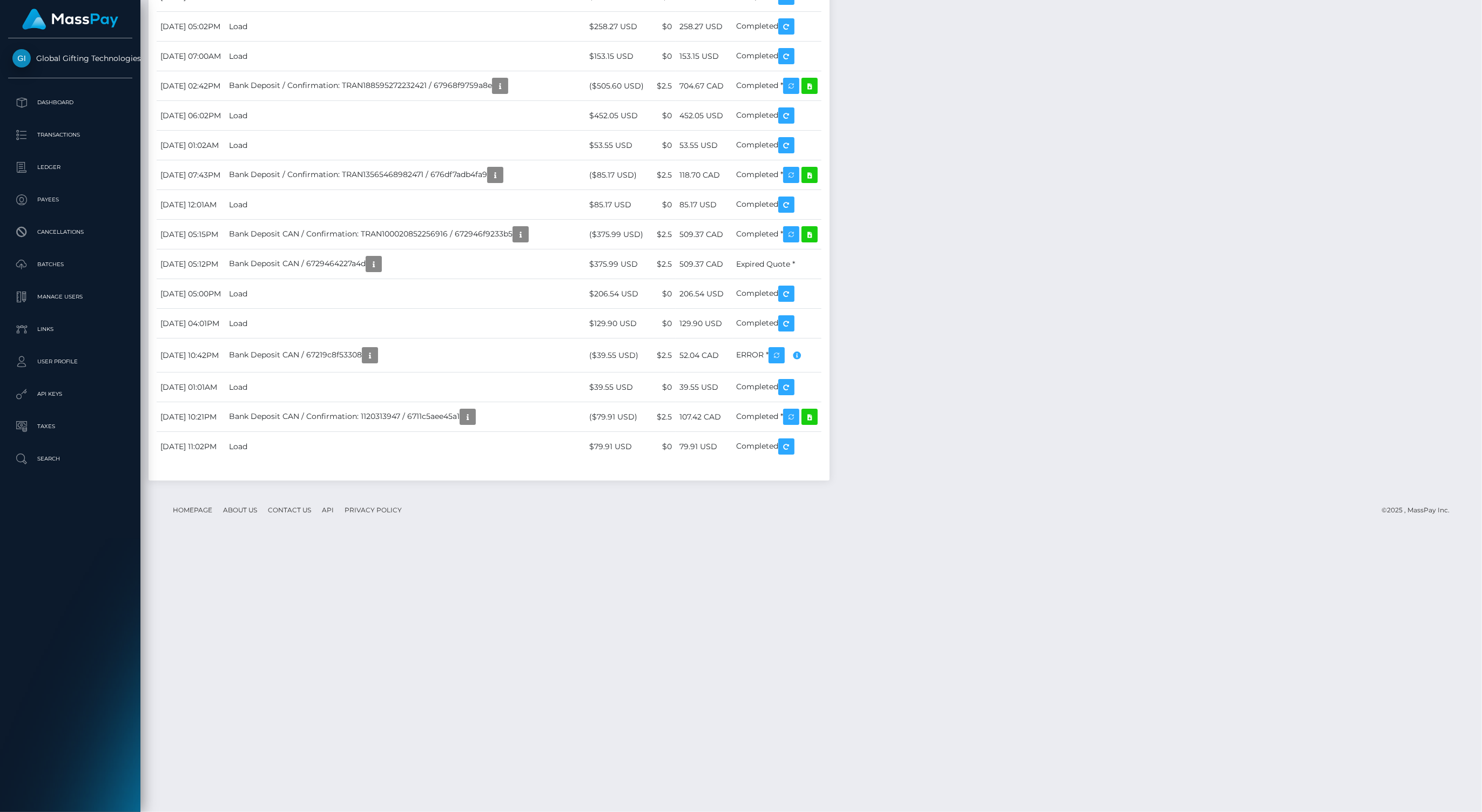
scroll to position [129, 426]
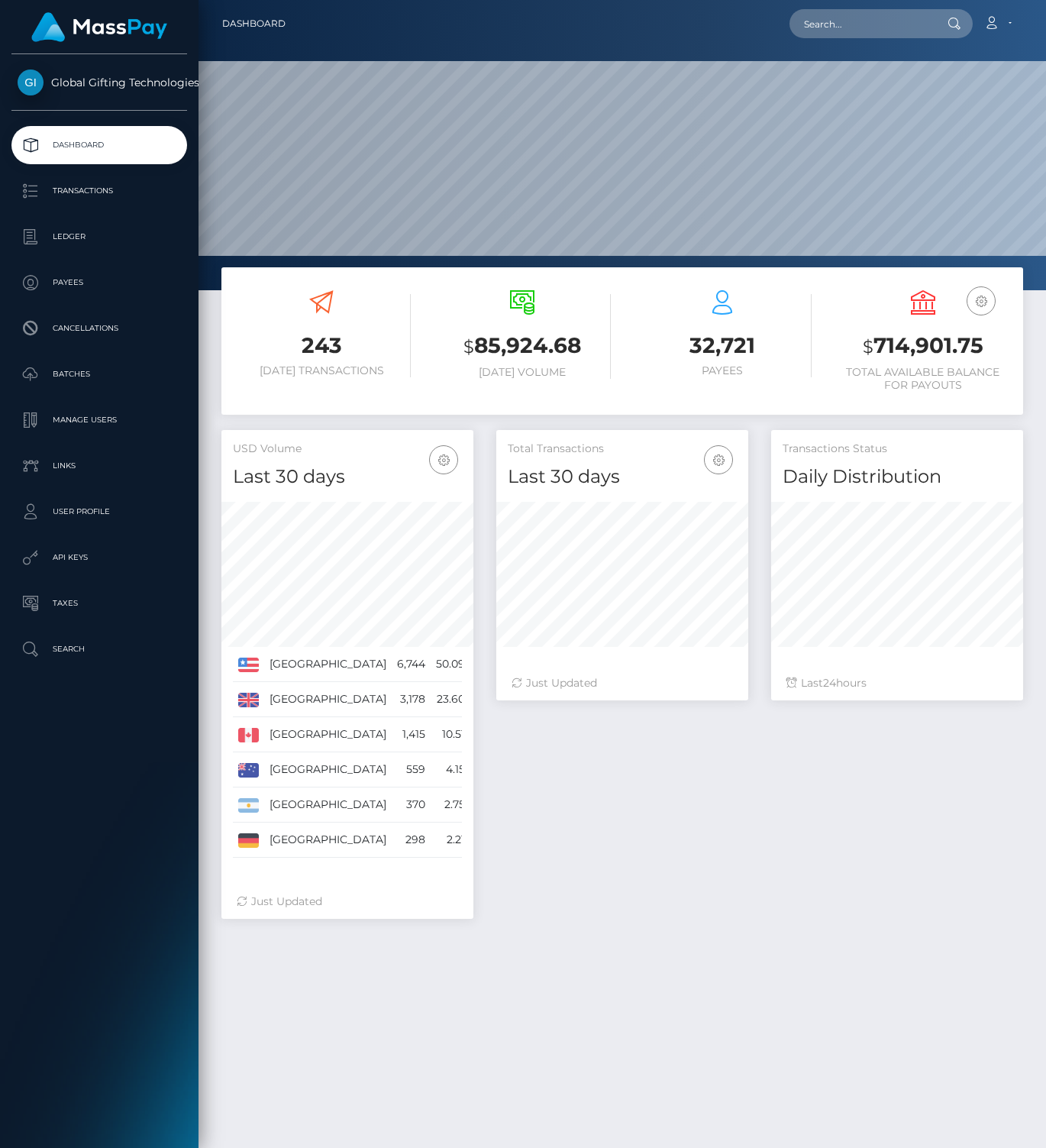
scroll to position [271, 252]
click at [56, 235] on p "Ledger" at bounding box center [99, 237] width 163 height 23
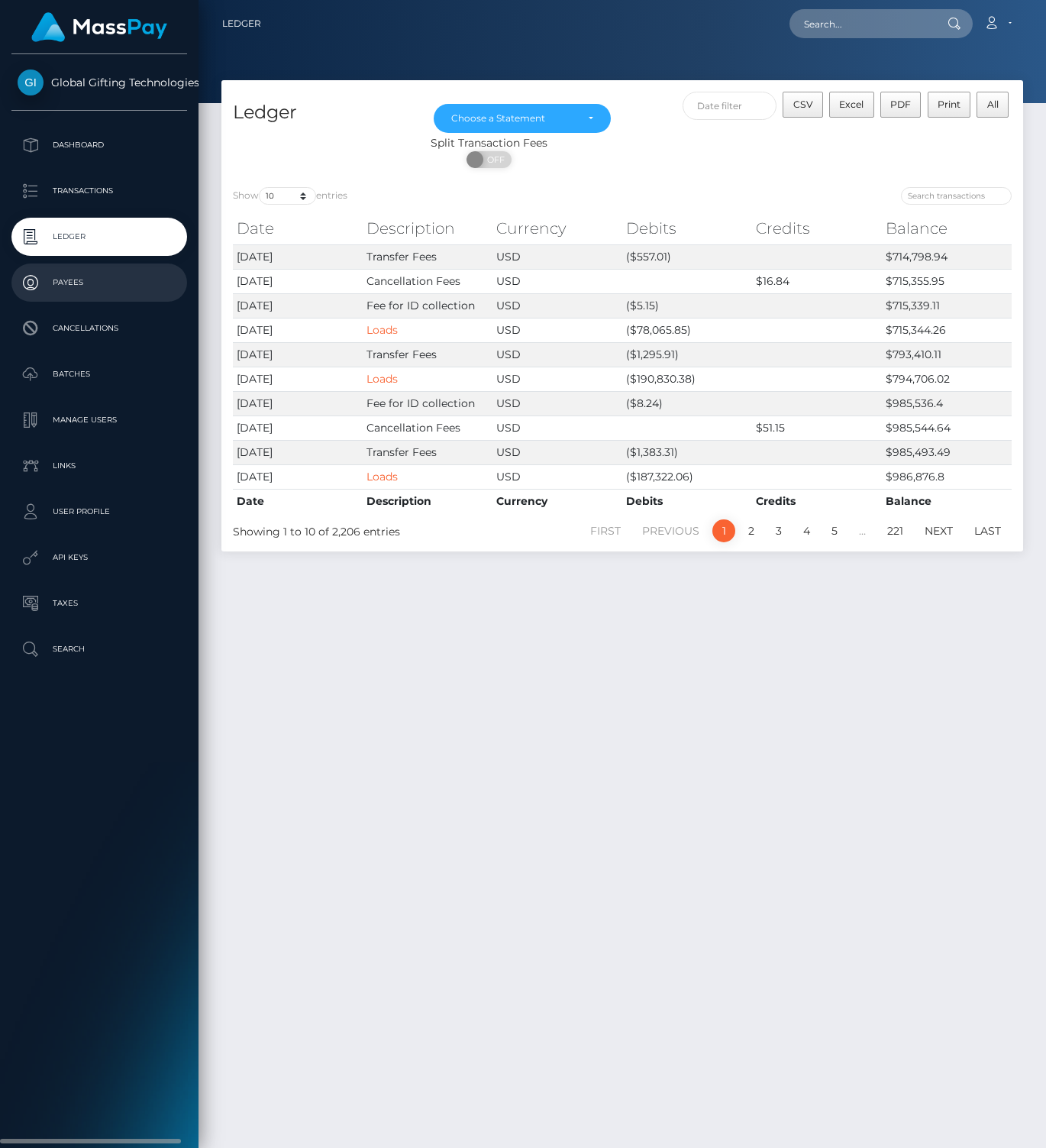
click at [82, 283] on p "Payees" at bounding box center [99, 282] width 163 height 23
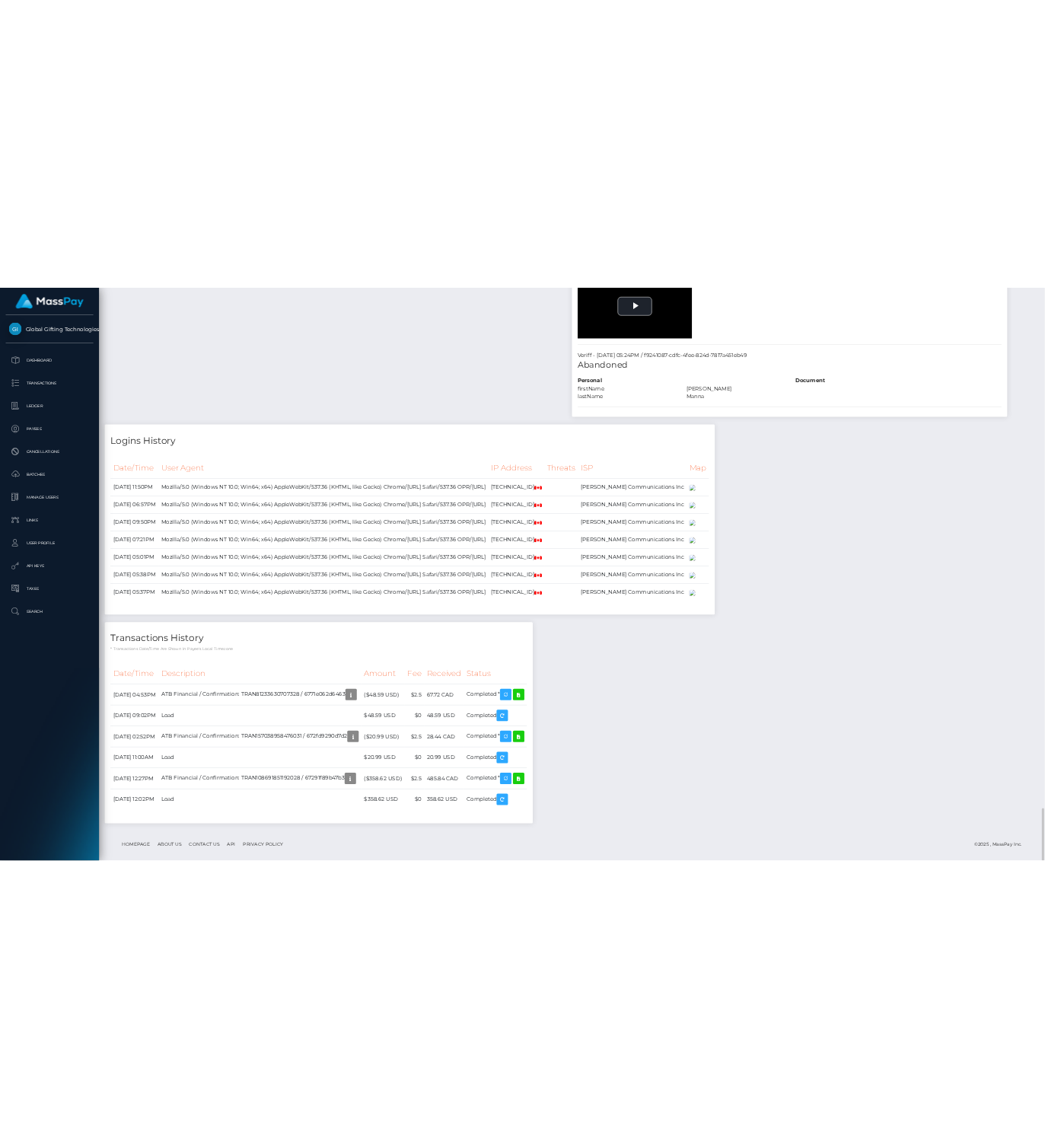
scroll to position [1573, 0]
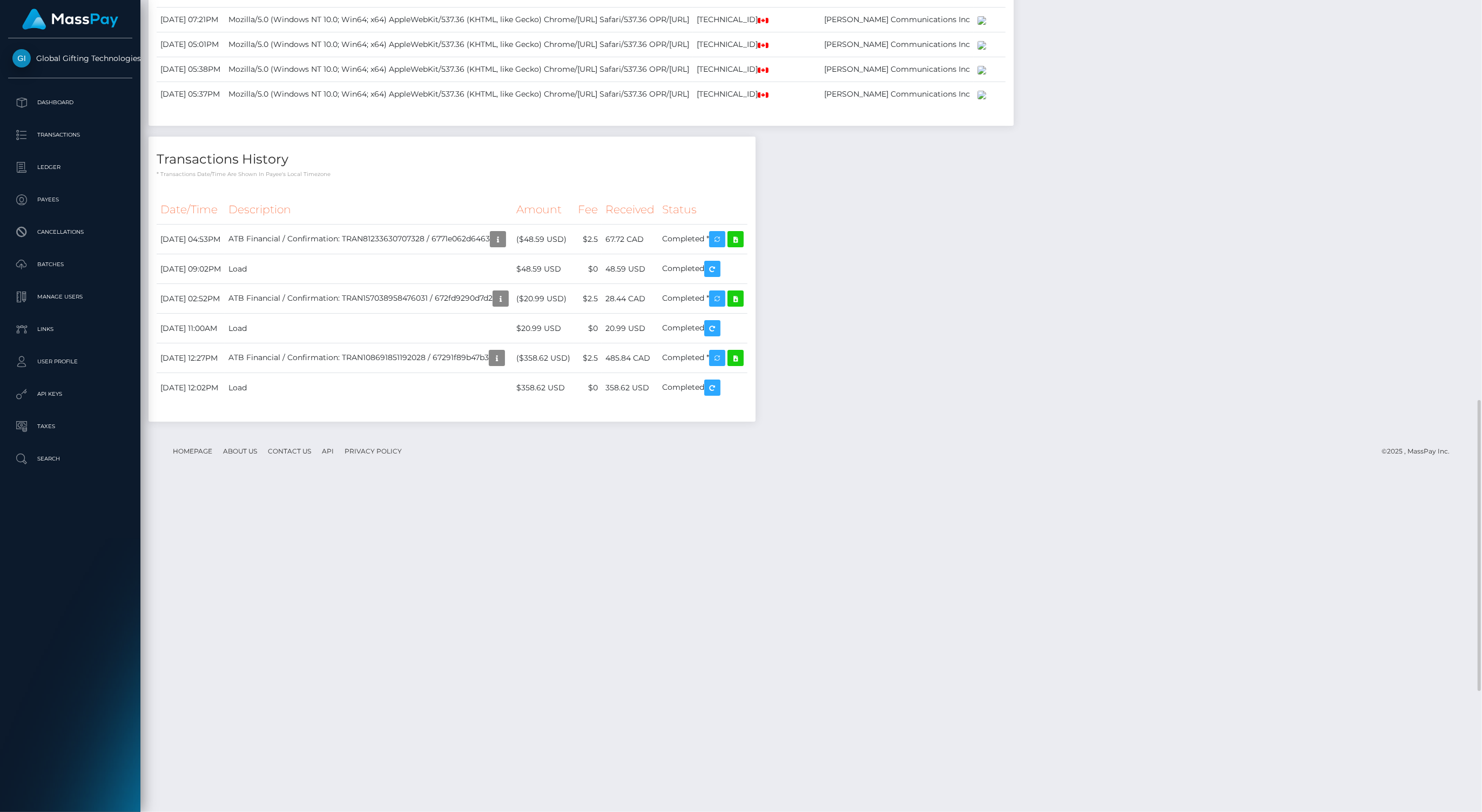
drag, startPoint x: 155, startPoint y: 245, endPoint x: 291, endPoint y: 254, distance: 136.3
copy h4 "Logins History"
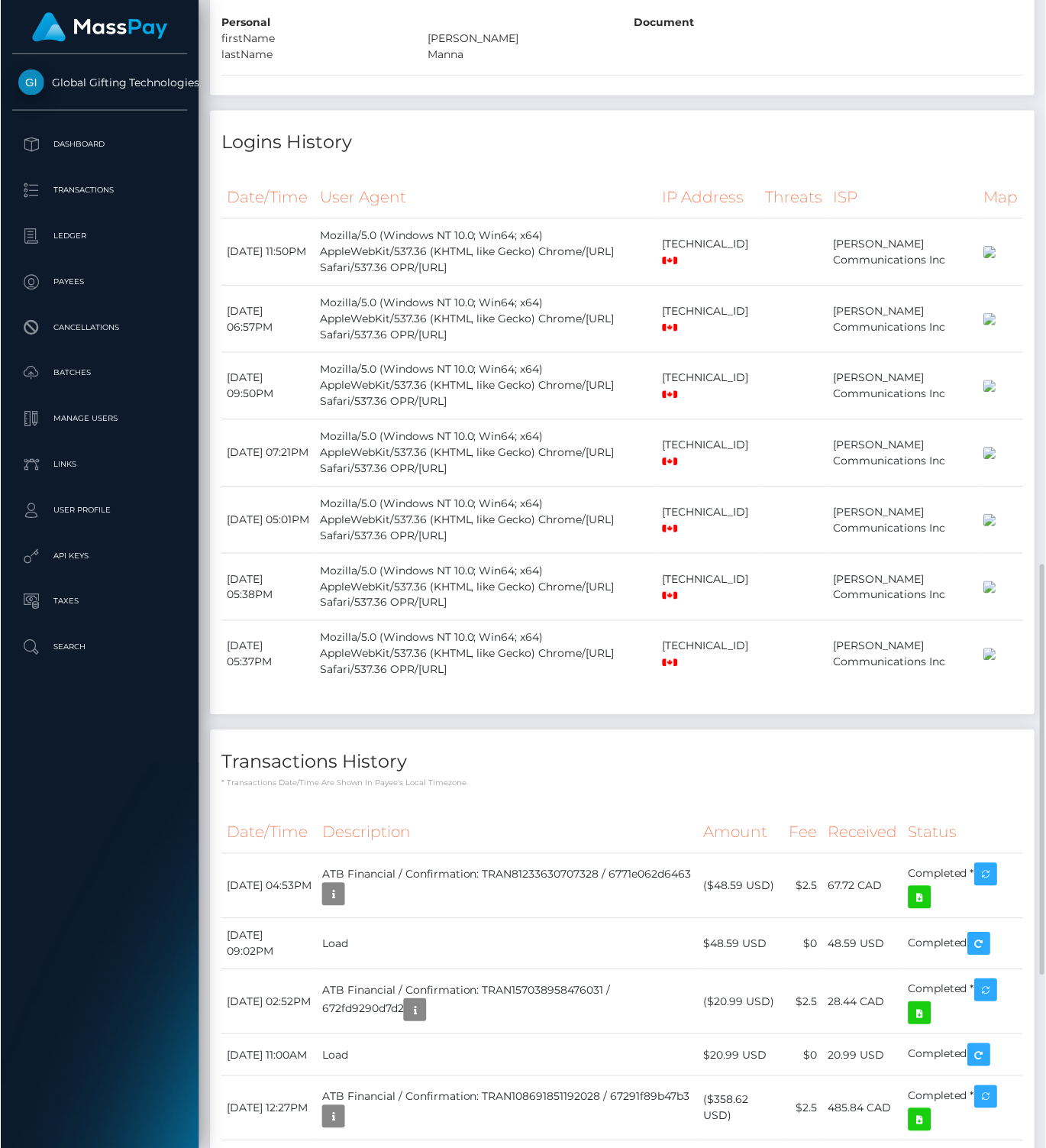
scroll to position [763486, 763070]
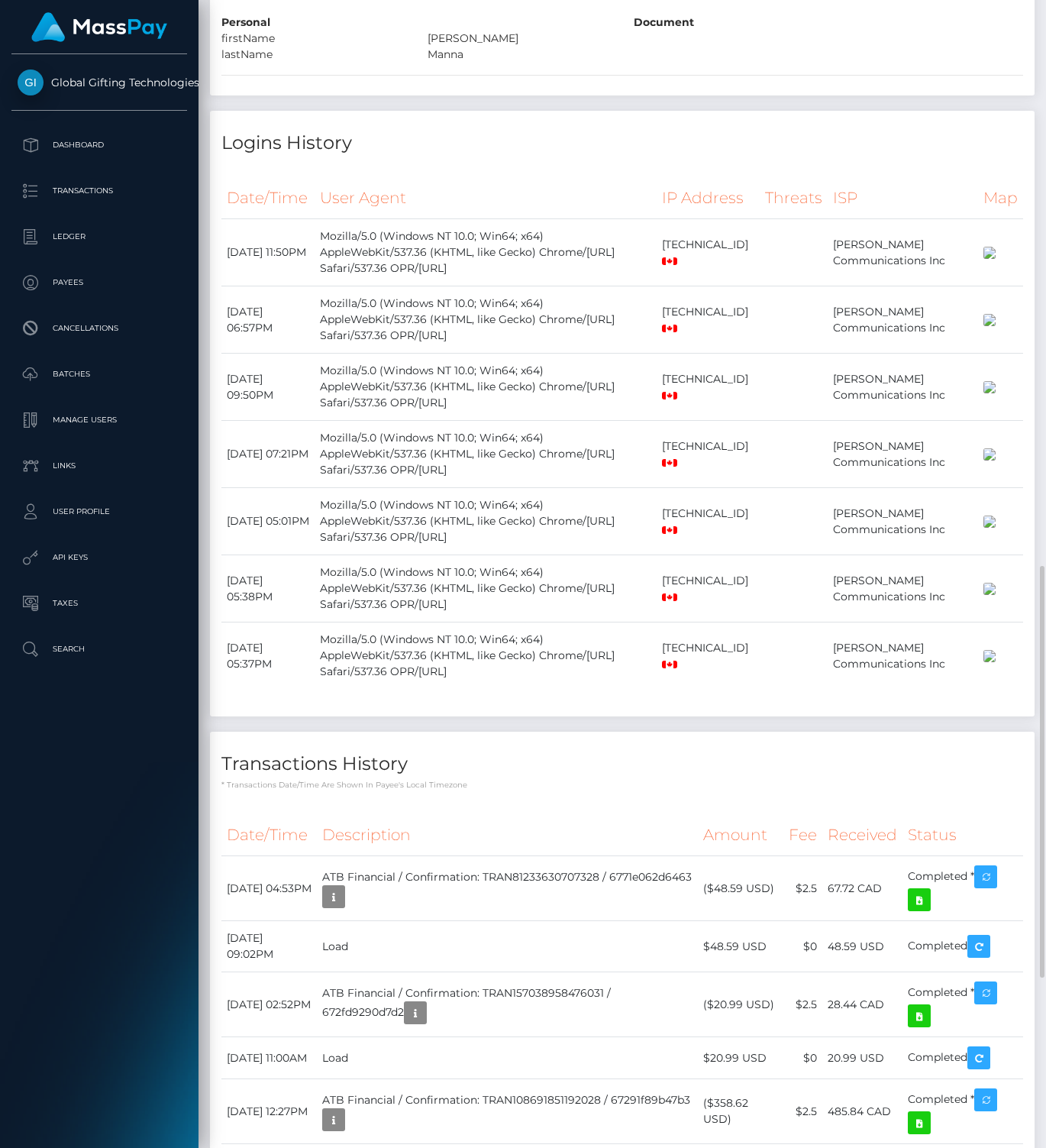
copy h4 "Logins History"
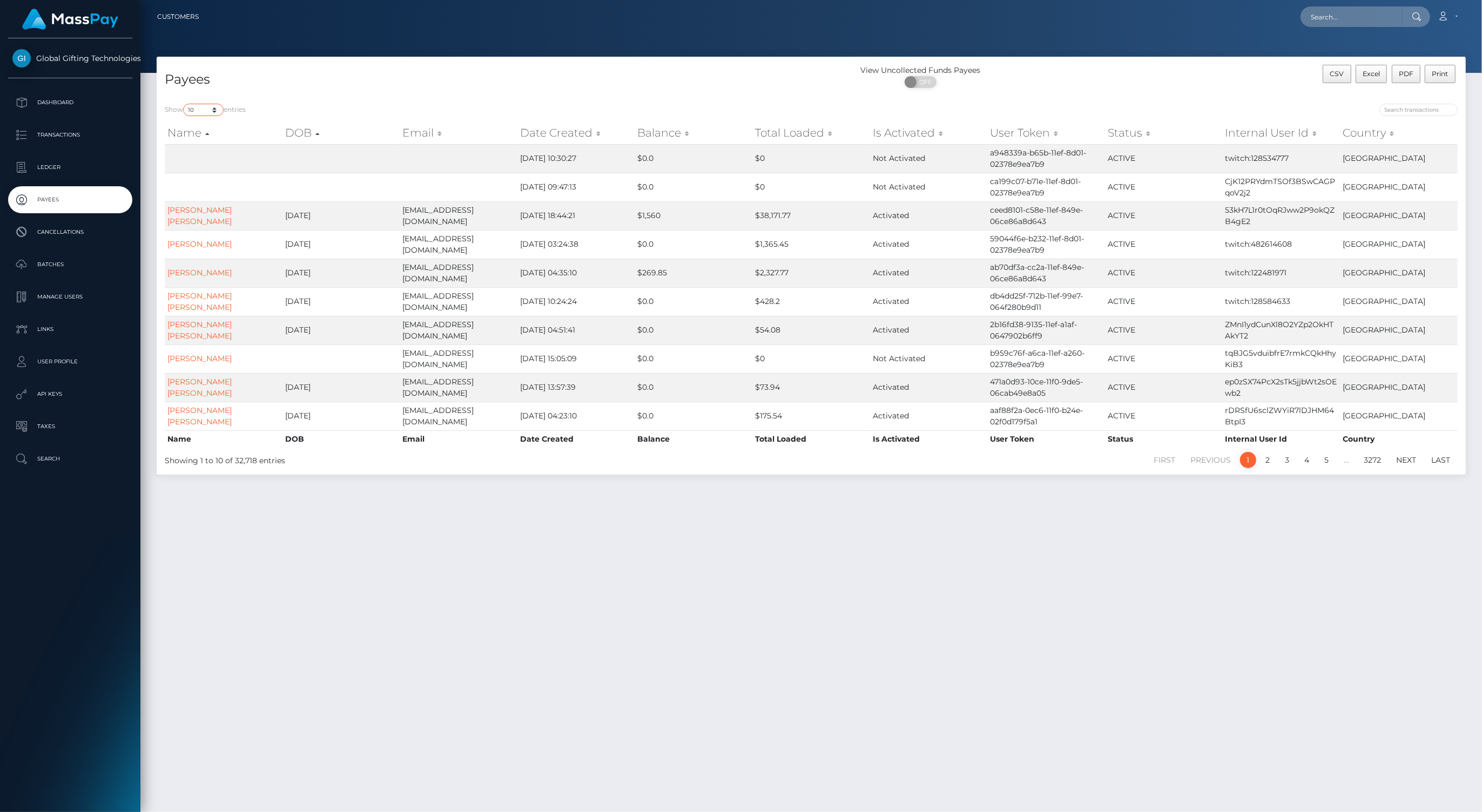
click at [216, 110] on select "10 25 50 100 250" at bounding box center [203, 110] width 41 height 12
select select "100"
click at [184, 104] on select "10 25 50 100 250" at bounding box center [203, 110] width 41 height 12
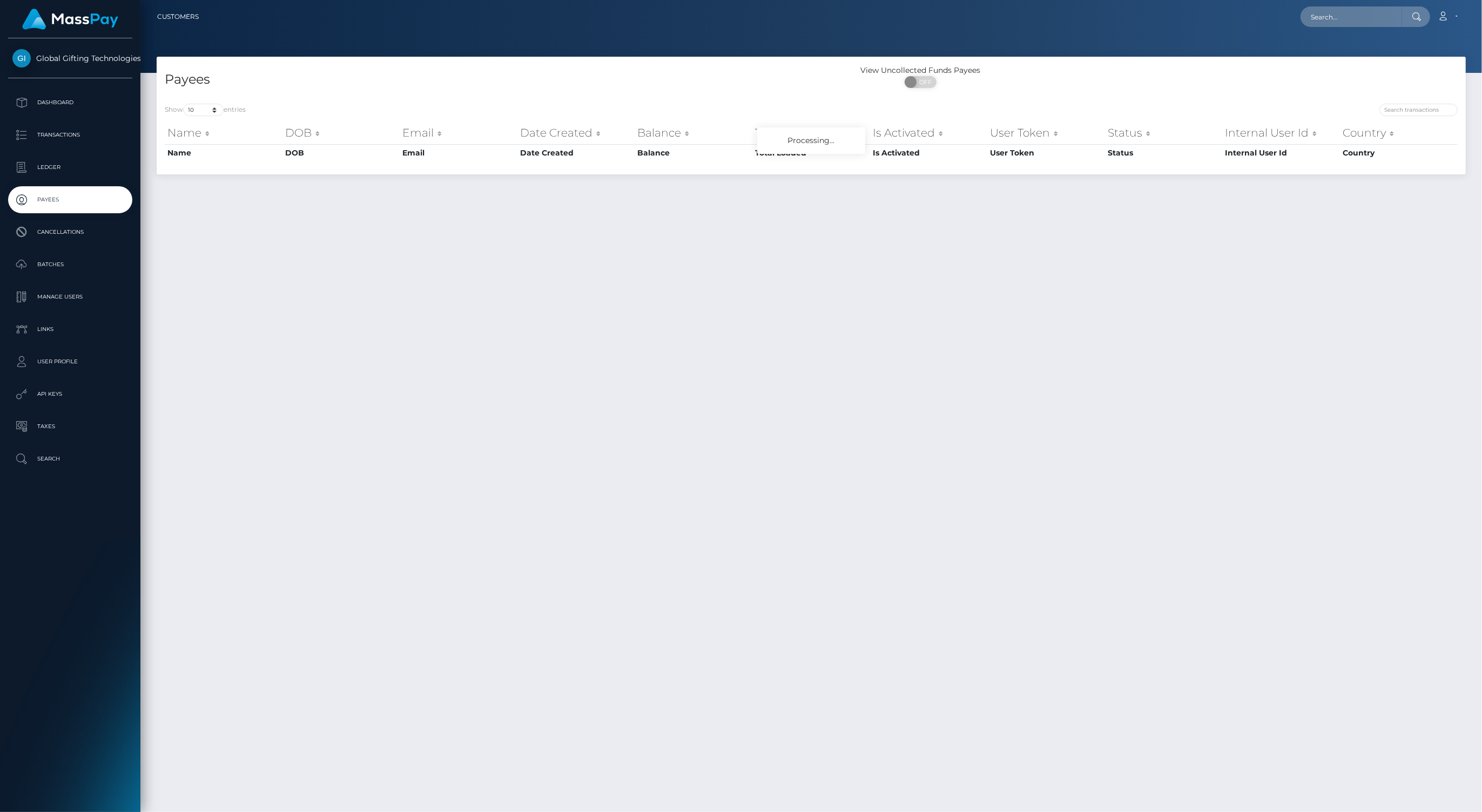
drag, startPoint x: 0, startPoint y: 0, endPoint x: 349, endPoint y: 713, distance: 793.8
click at [349, 714] on div "Payees View Uncollected Funds Payees ON OFF Show 10 25 50 100 250 entries Name …" at bounding box center [811, 429] width 1341 height 745
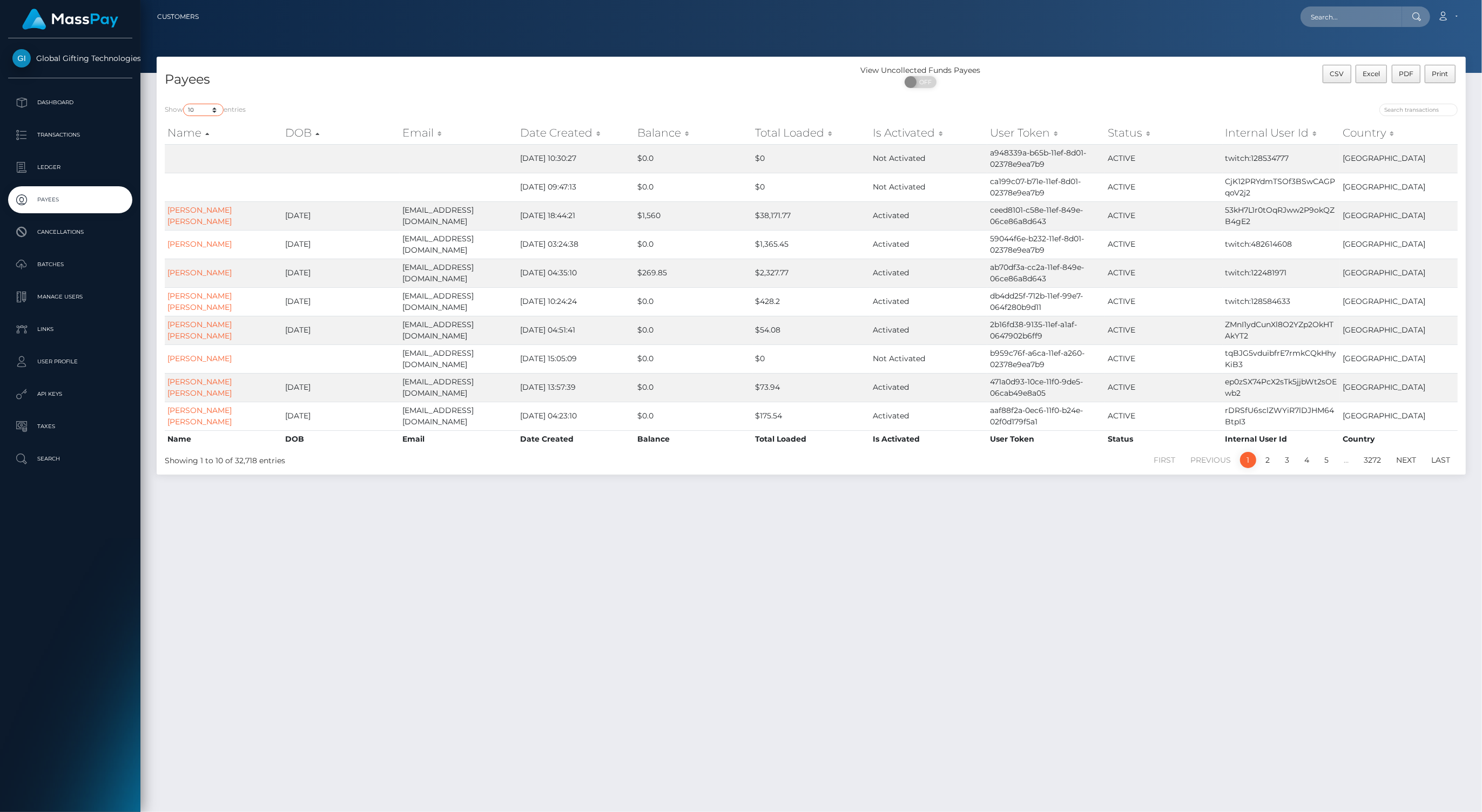
click at [214, 110] on select "10 25 50 100 250" at bounding box center [203, 110] width 41 height 12
select select "100"
click at [184, 104] on select "10 25 50 100 250" at bounding box center [203, 110] width 41 height 12
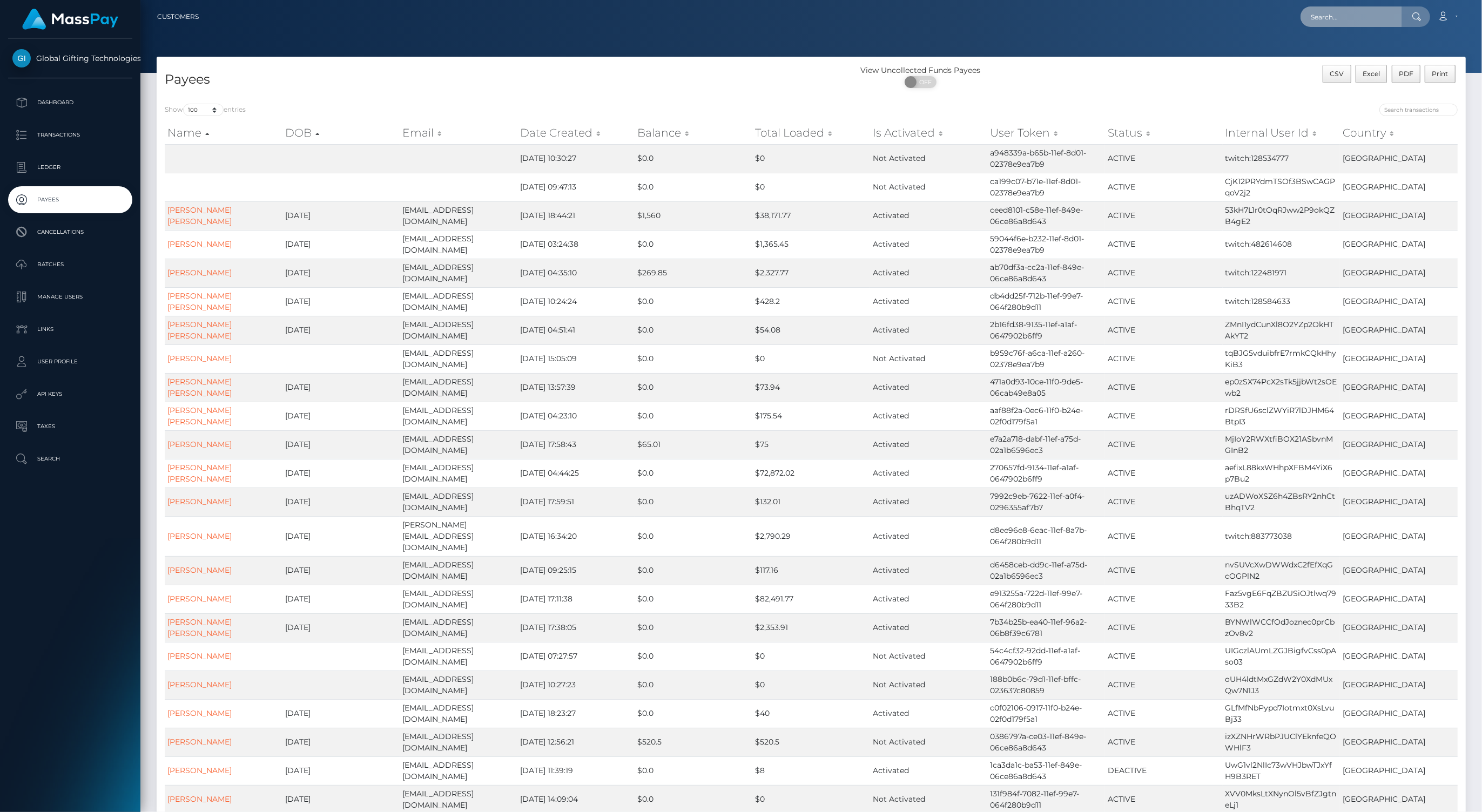
click at [1354, 15] on input "text" at bounding box center [1351, 17] width 101 height 20
type input "cogent"
click at [1211, 31] on nav "Customers cogent Loading... Loading..." at bounding box center [811, 17] width 1341 height 34
click at [69, 231] on p "Cancellations" at bounding box center [70, 232] width 115 height 16
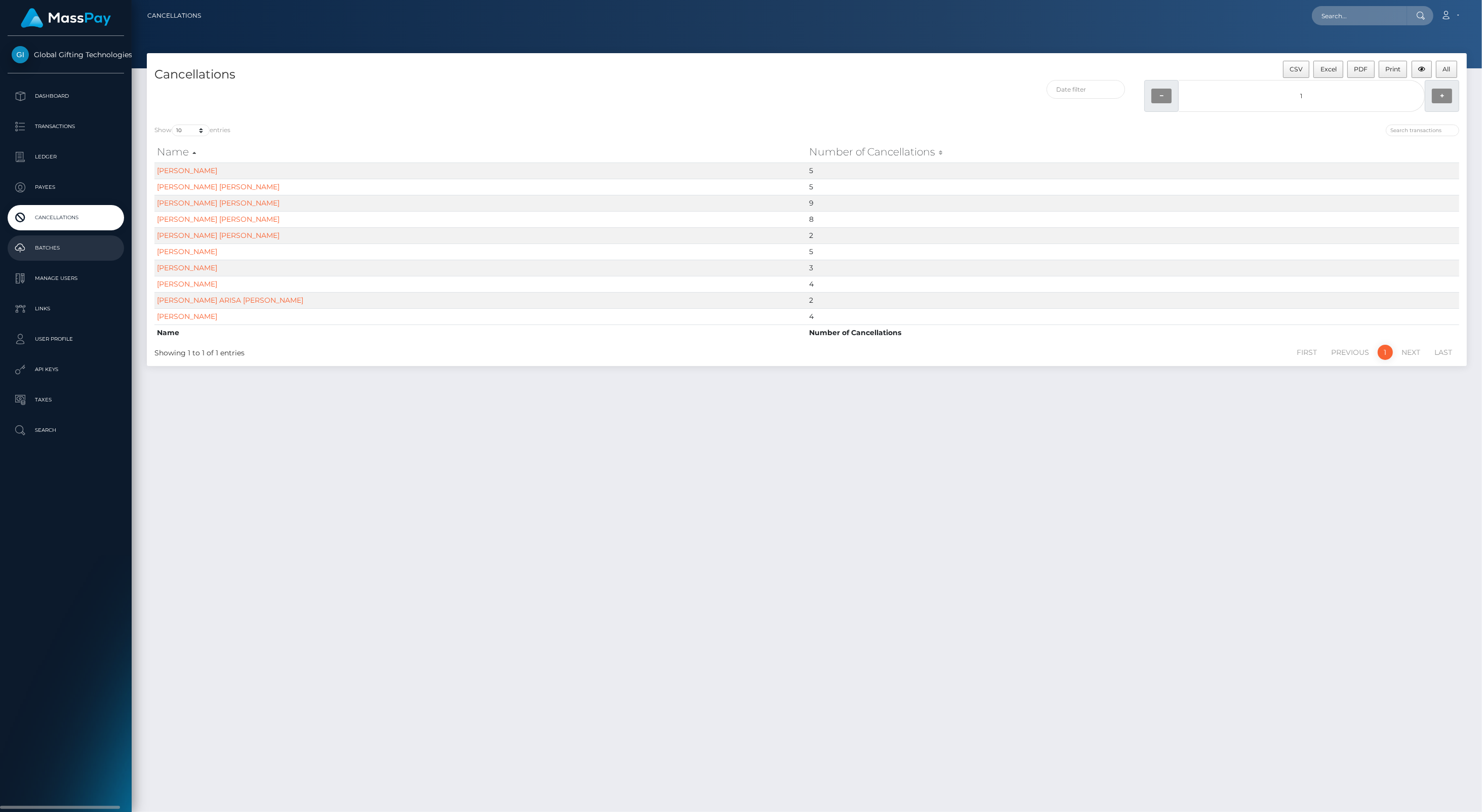
click at [38, 249] on p "Batches" at bounding box center [66, 248] width 108 height 15
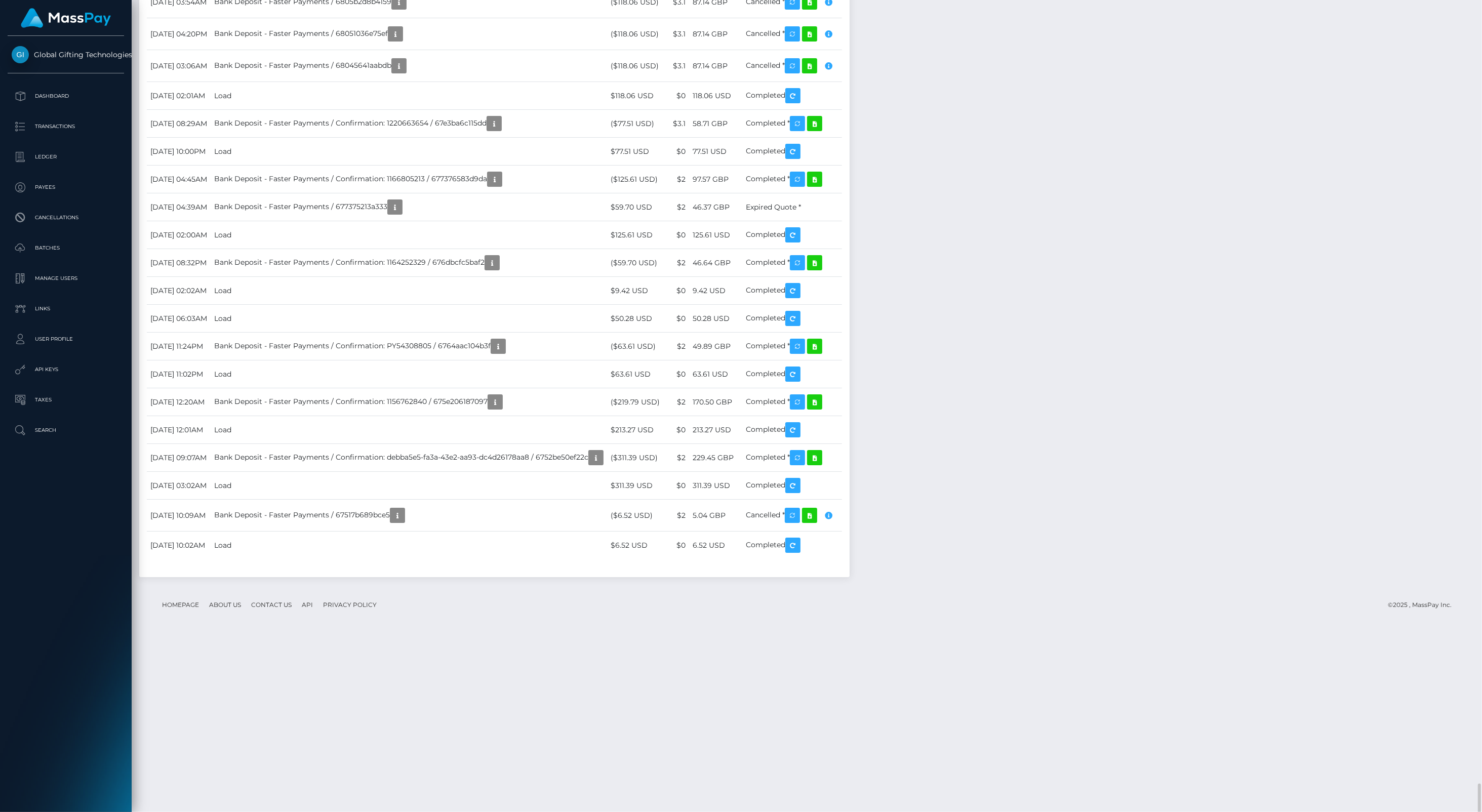
scroll to position [2277, 0]
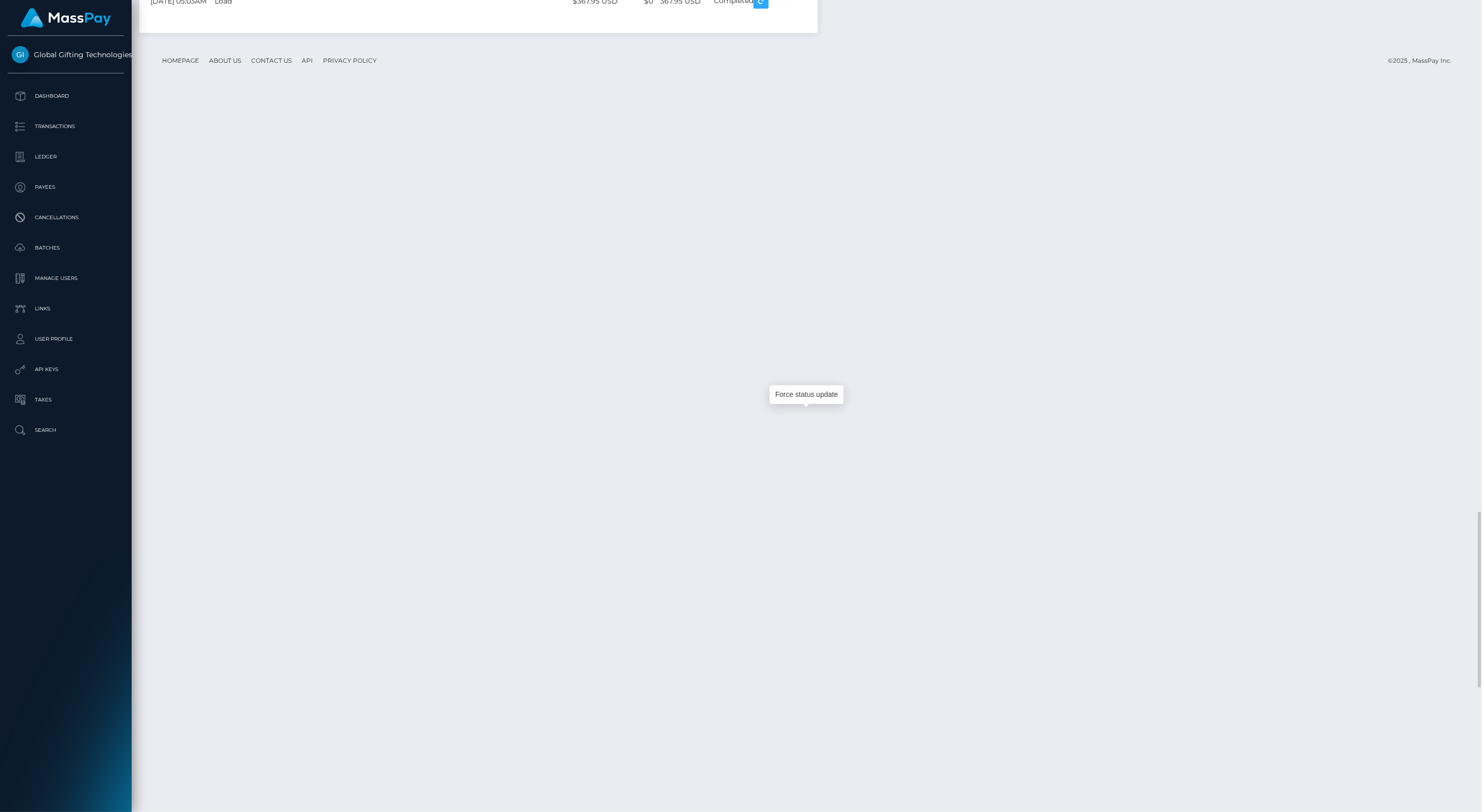
scroll to position [121, 430]
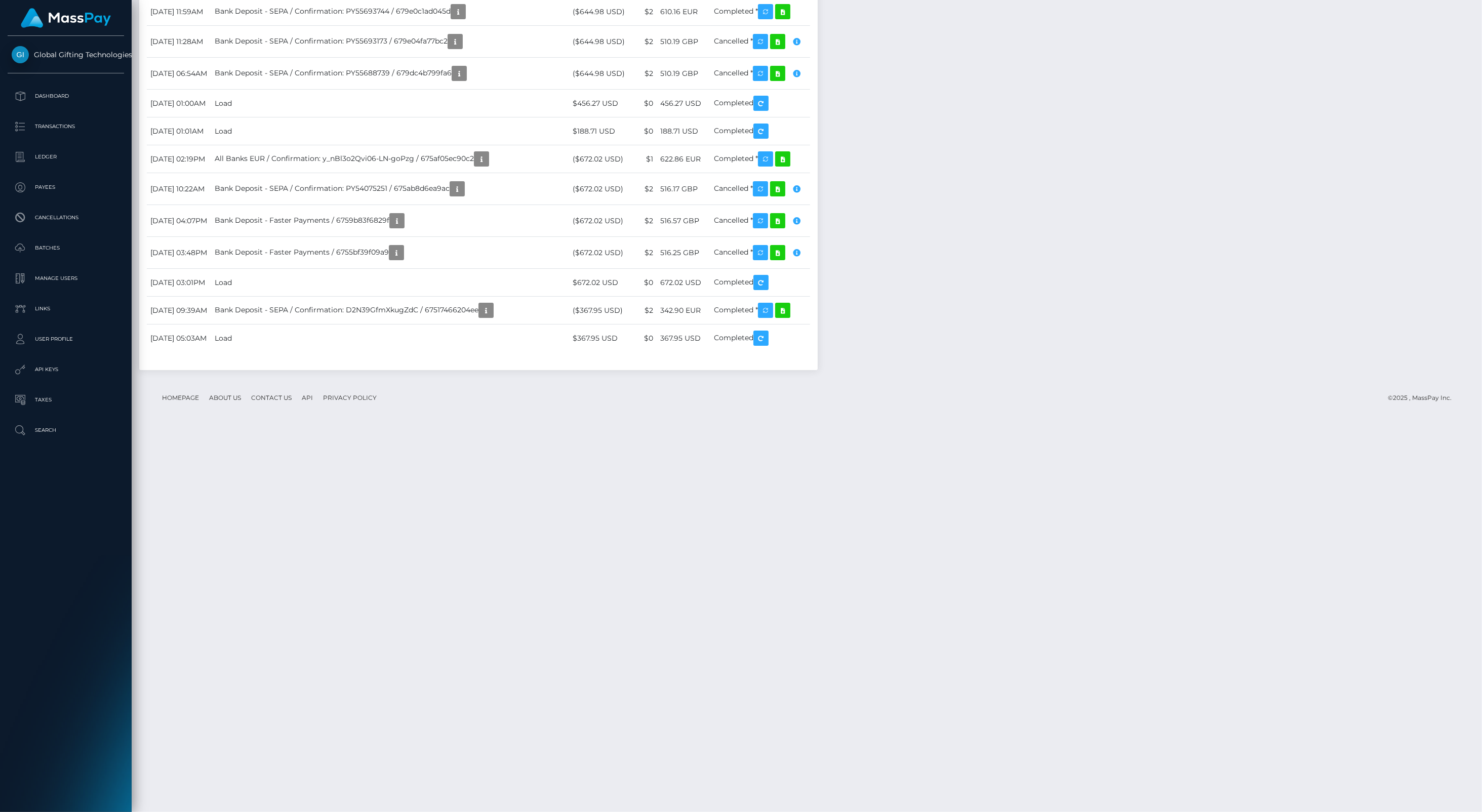
scroll to position [2361, 0]
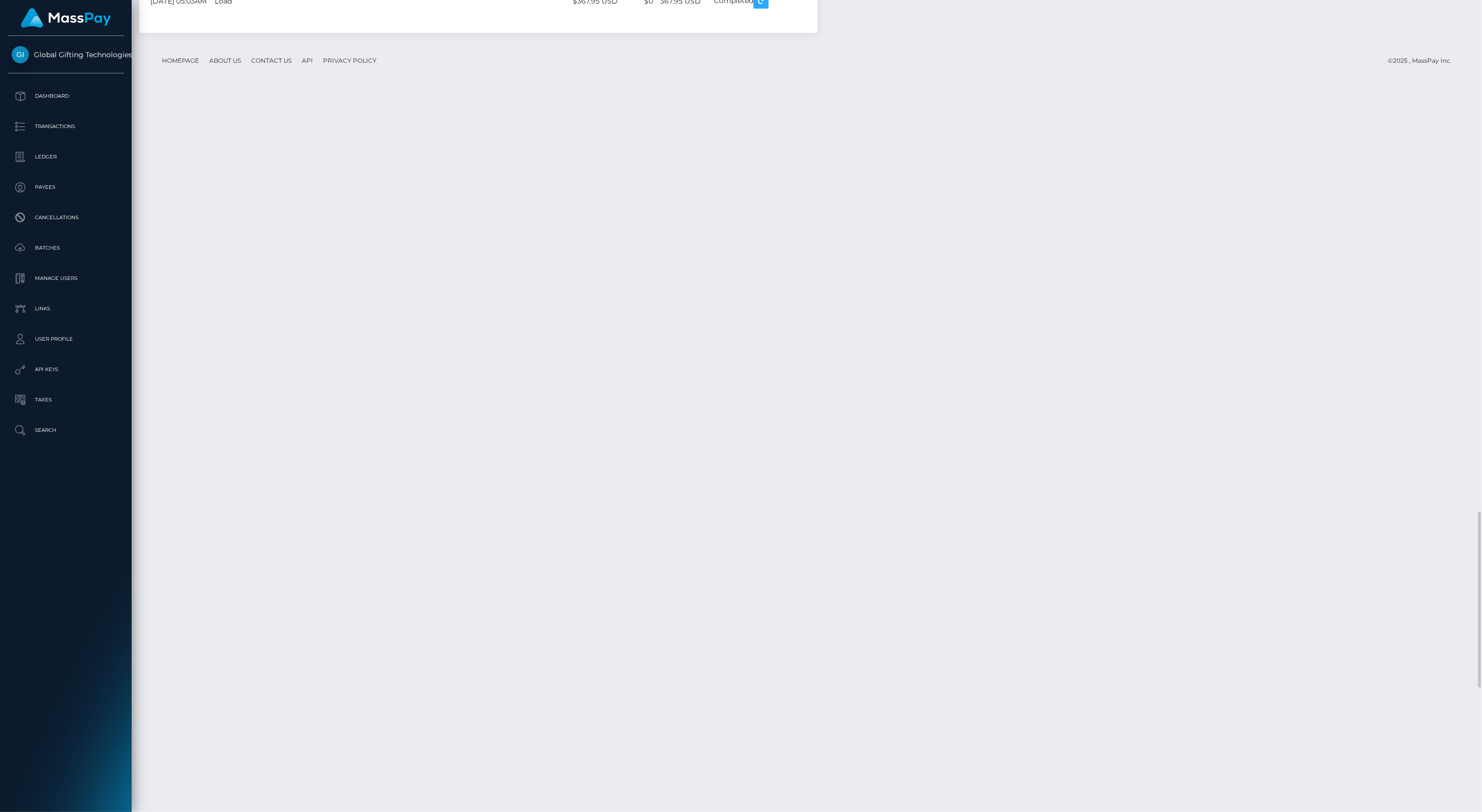
drag, startPoint x: 365, startPoint y: 415, endPoint x: 419, endPoint y: 420, distance: 54.2
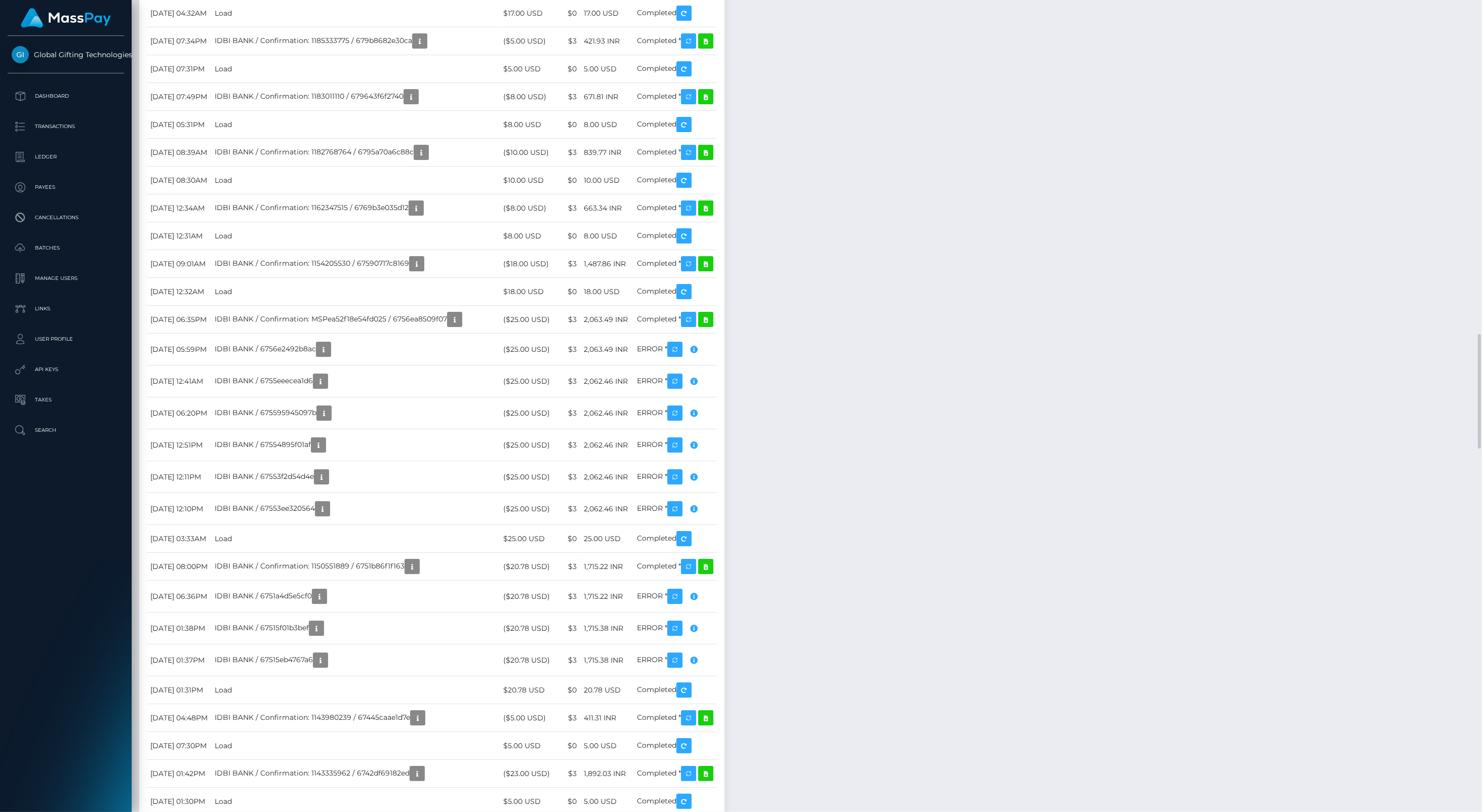
scroll to position [2699, 0]
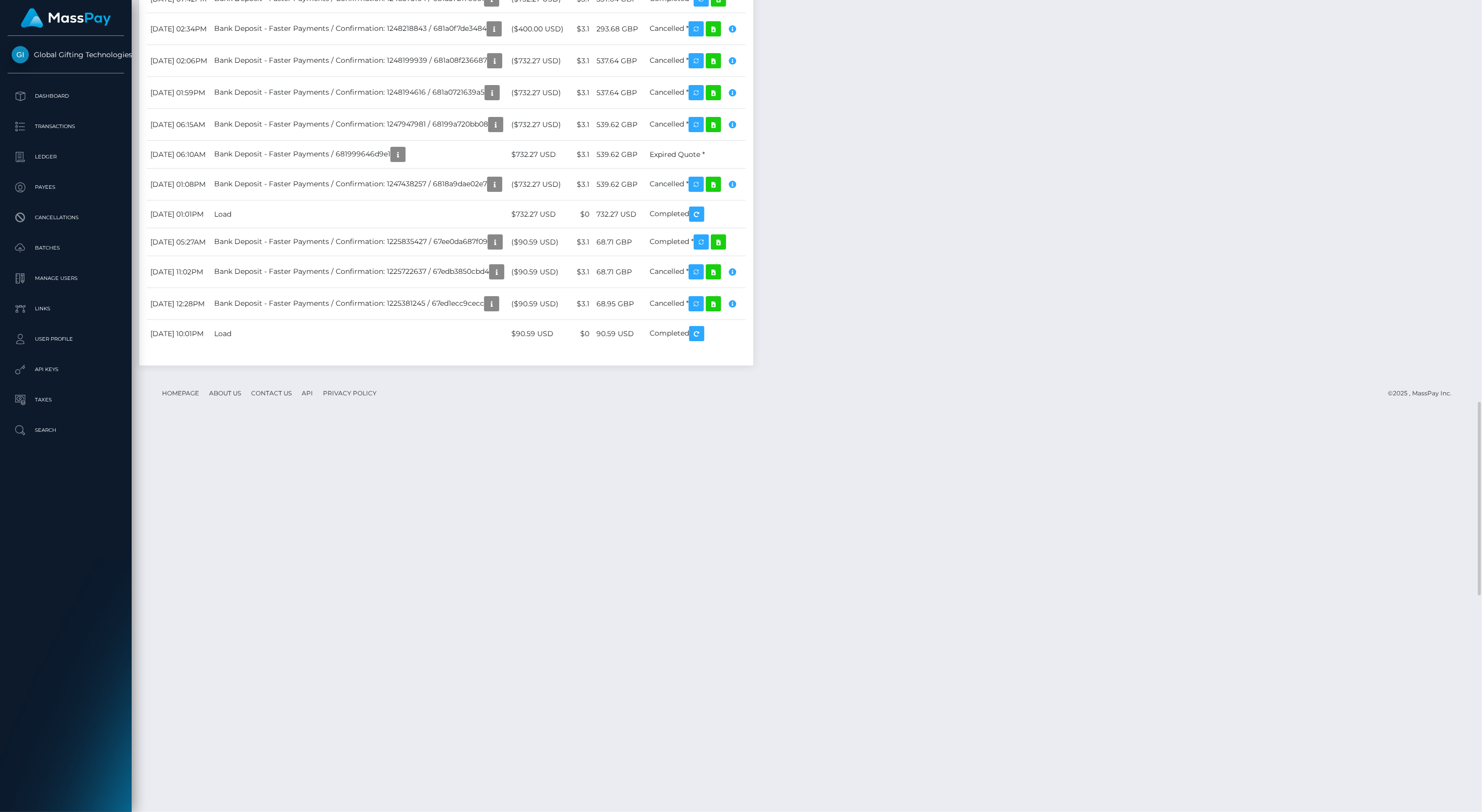
scroll to position [2024, 0]
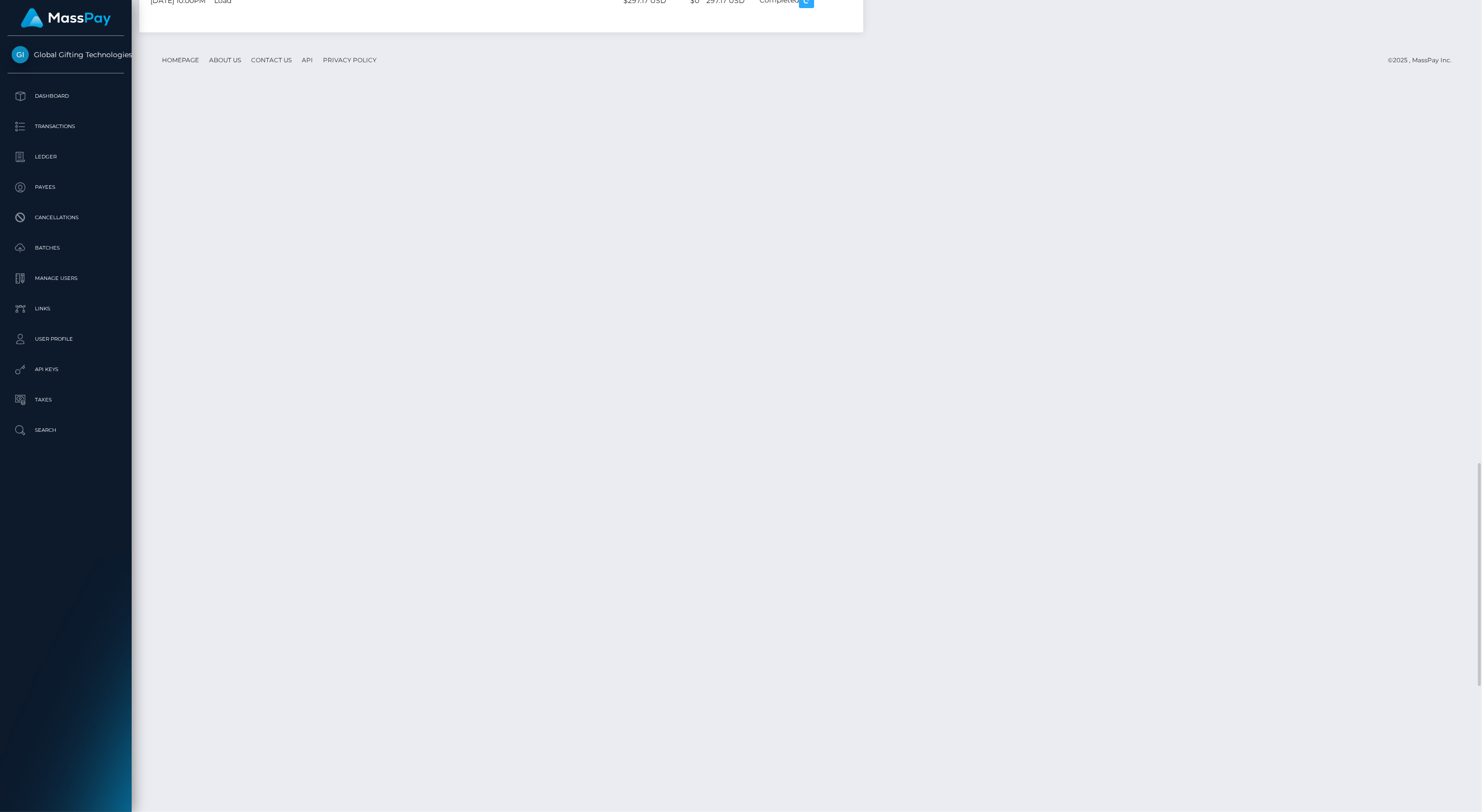
scroll to position [1687, 0]
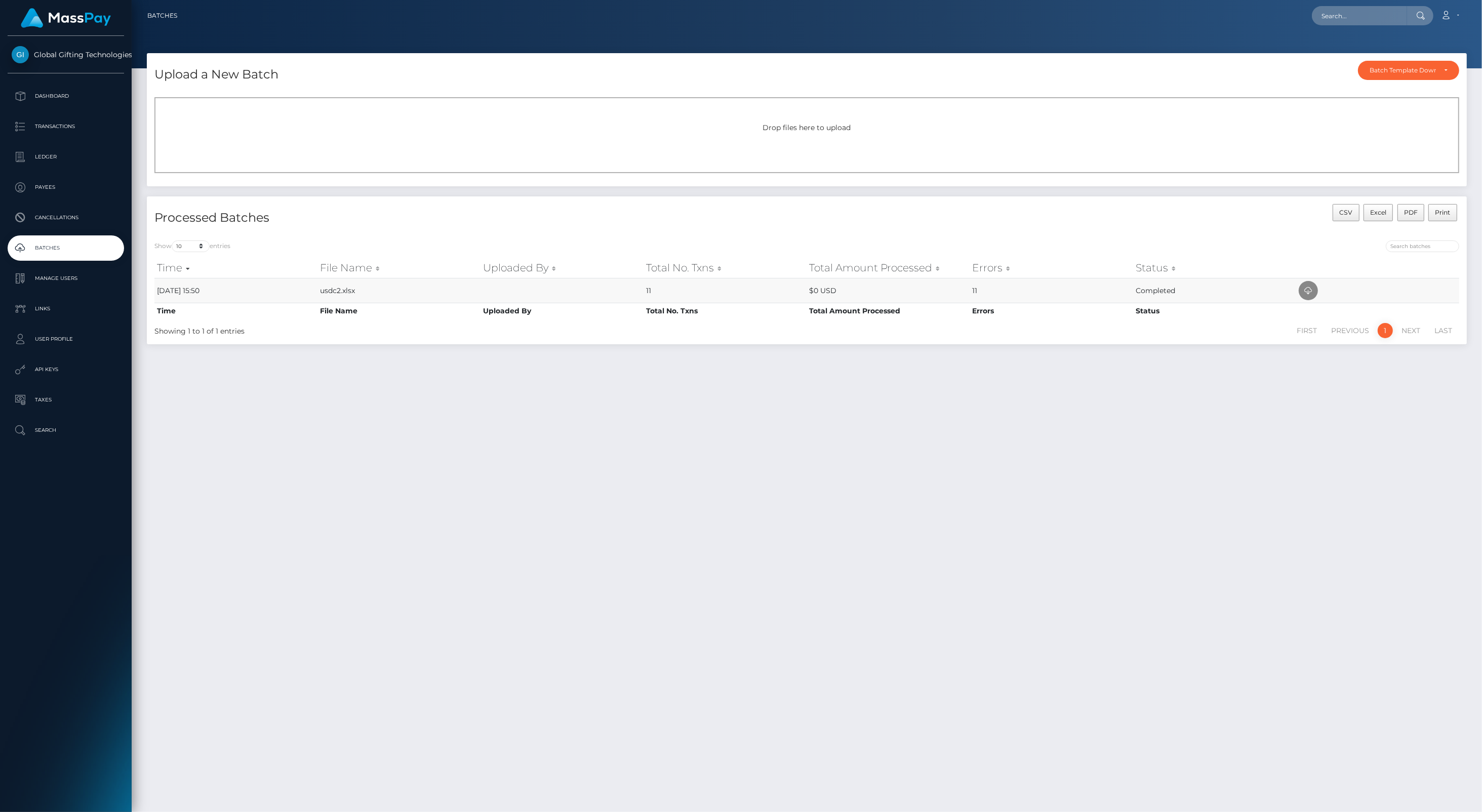
click at [326, 289] on td "usdc2.xlsx" at bounding box center [399, 290] width 163 height 25
click at [38, 306] on p "Links" at bounding box center [66, 309] width 108 height 15
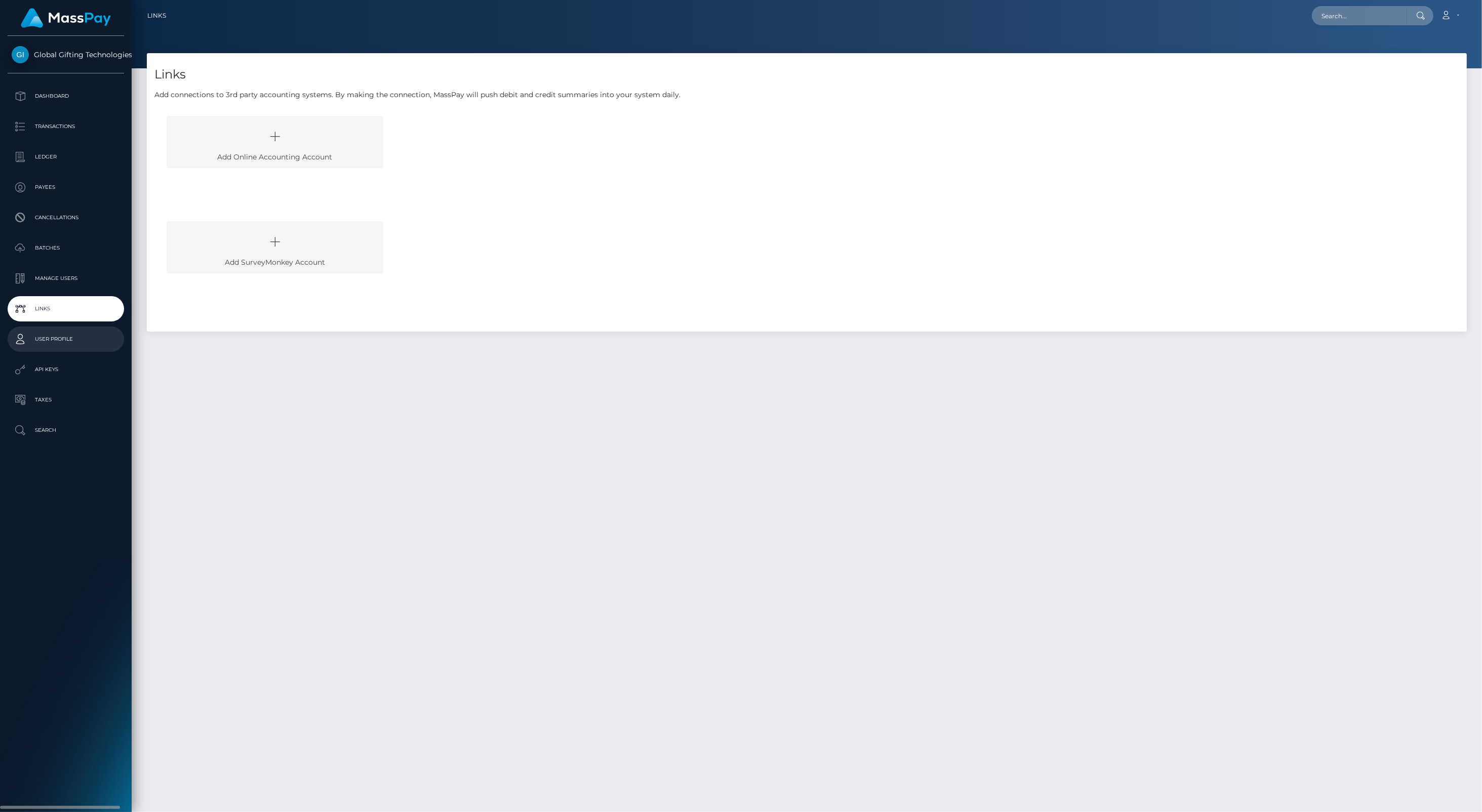
click at [59, 335] on p "User Profile" at bounding box center [66, 339] width 108 height 15
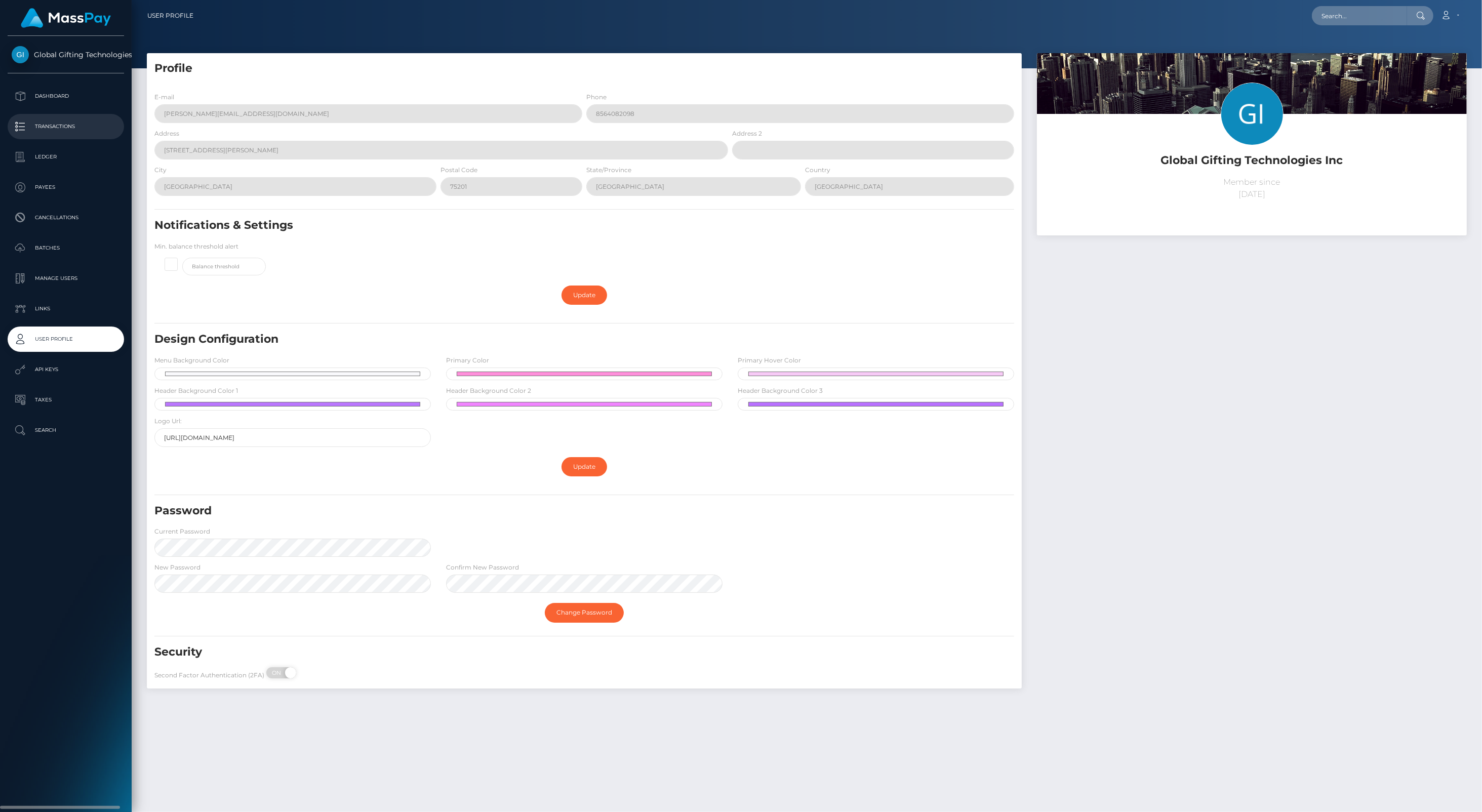
click at [53, 126] on p "Transactions" at bounding box center [66, 127] width 108 height 15
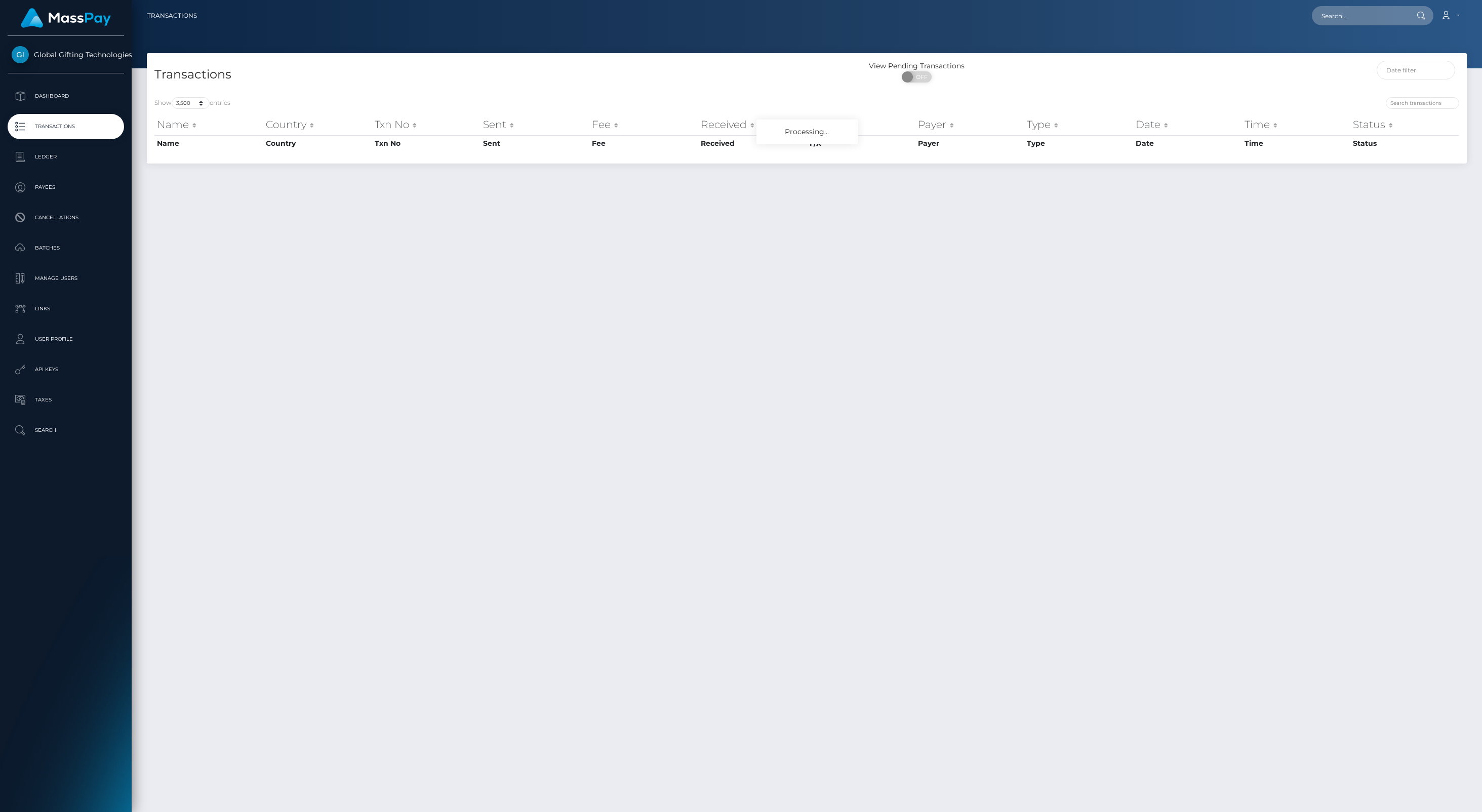
select select "3500"
